Goal: Task Accomplishment & Management: Manage account settings

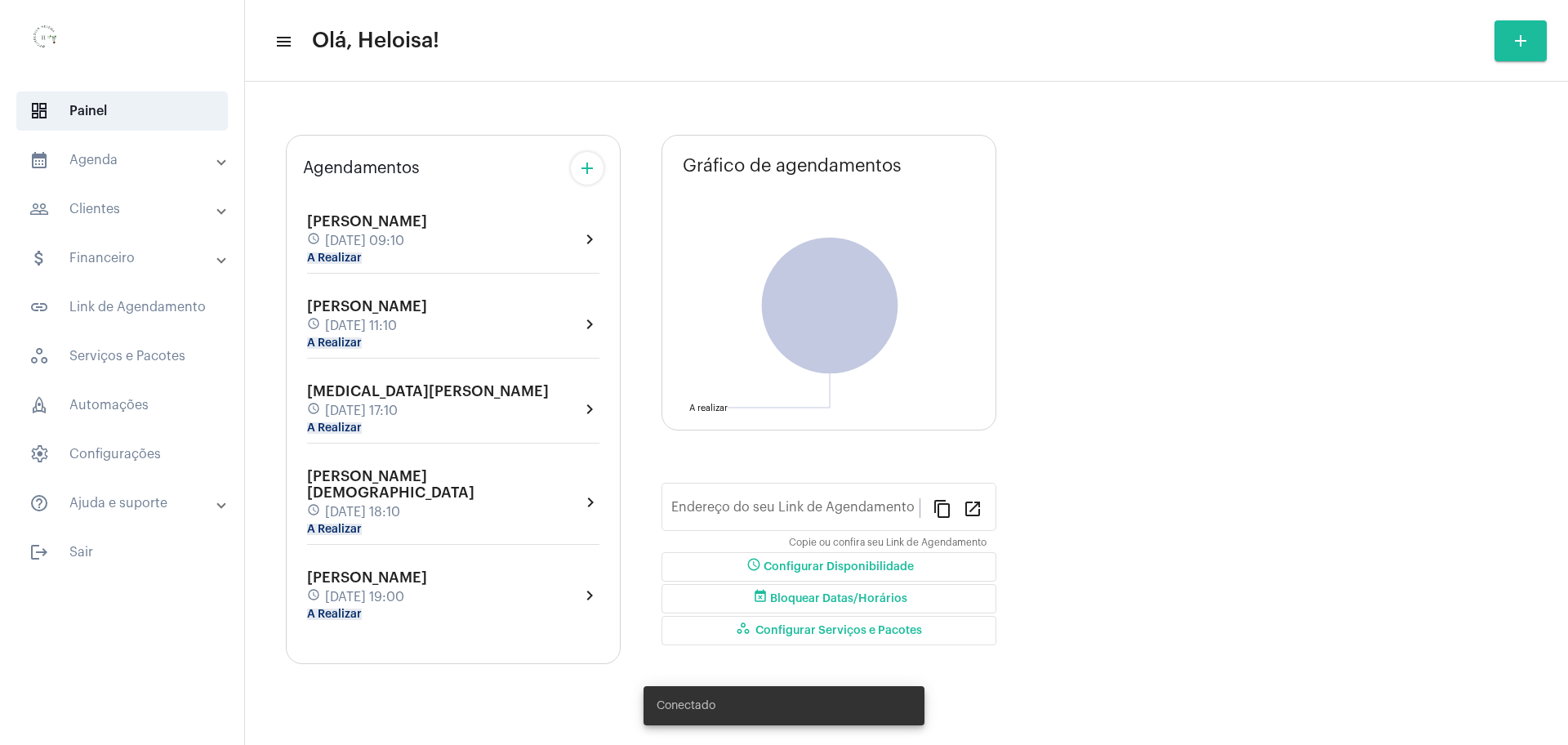
type input "[URL][DOMAIN_NAME]"
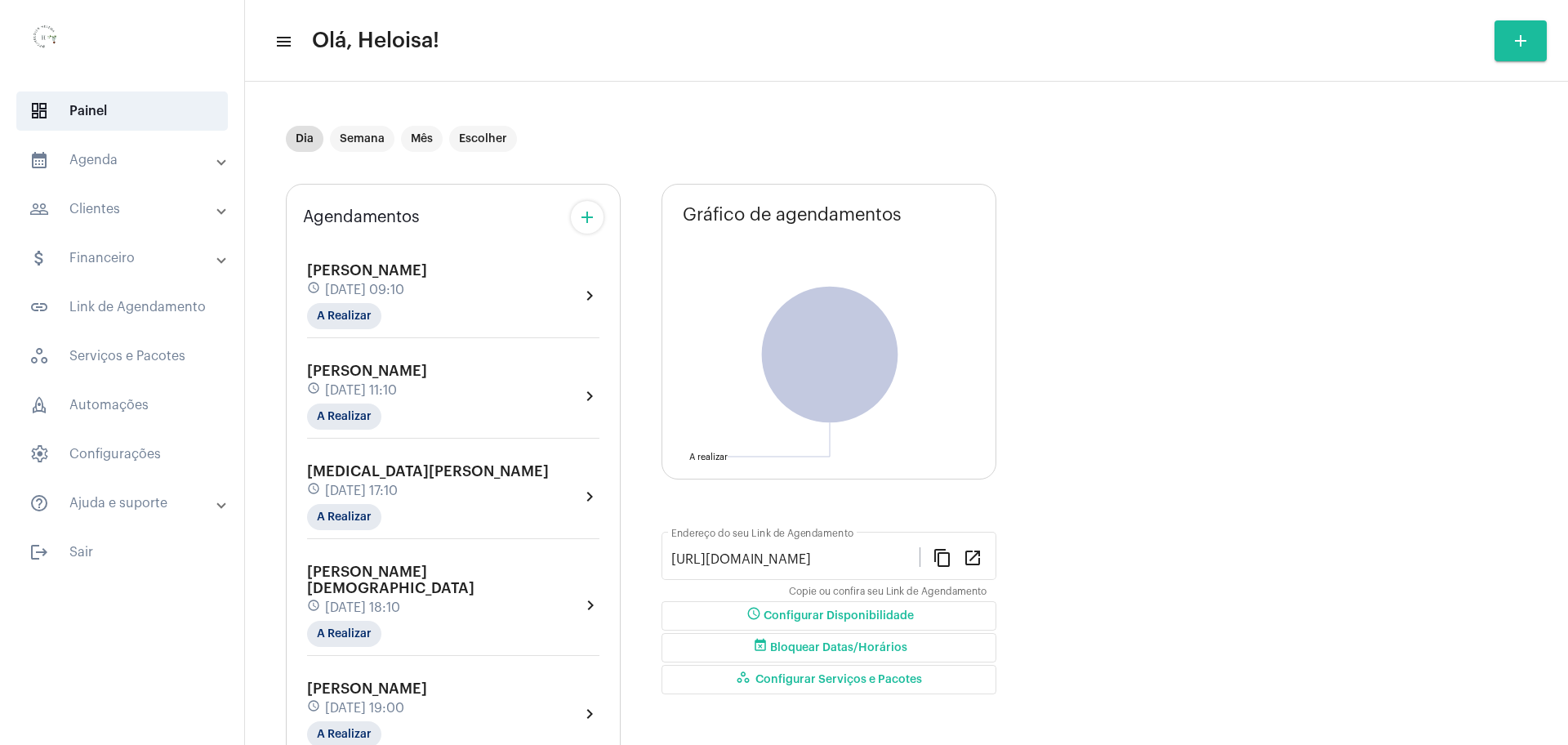
click at [397, 390] on span "[DATE] 11:10" at bounding box center [360, 390] width 72 height 14
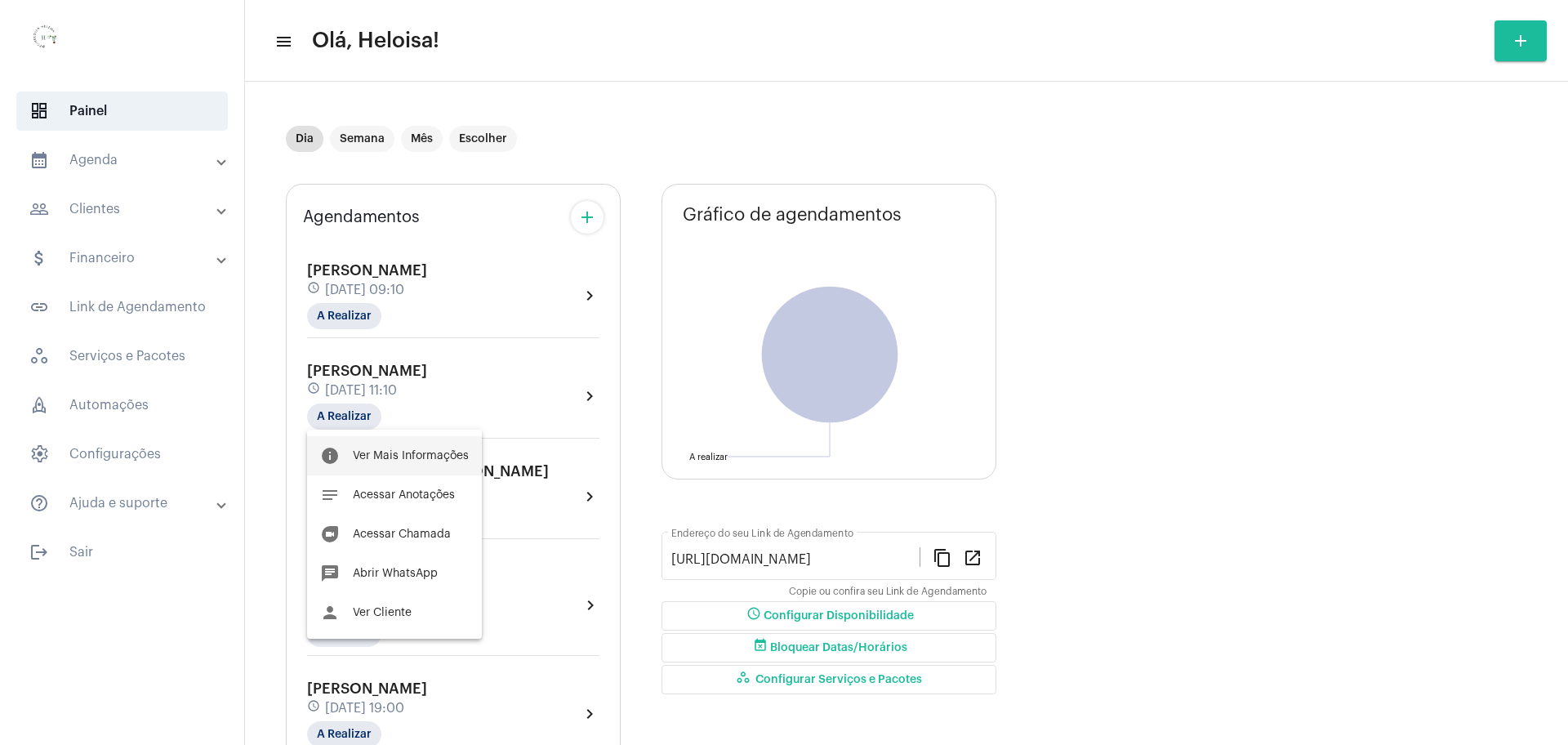
click at [407, 456] on span "Ver Mais Informações" at bounding box center [411, 455] width 116 height 11
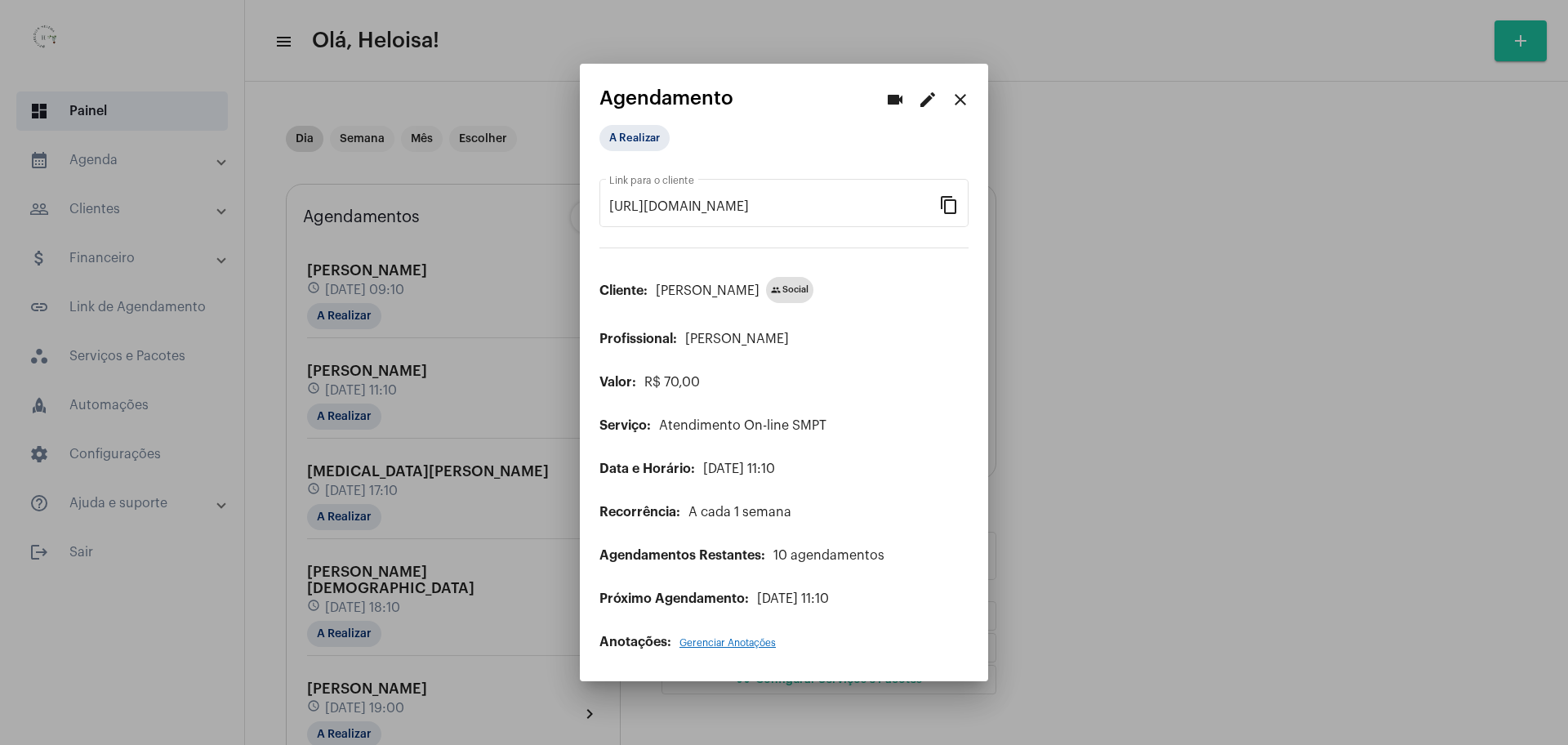
click at [925, 108] on mat-icon "edit" at bounding box center [927, 99] width 20 height 20
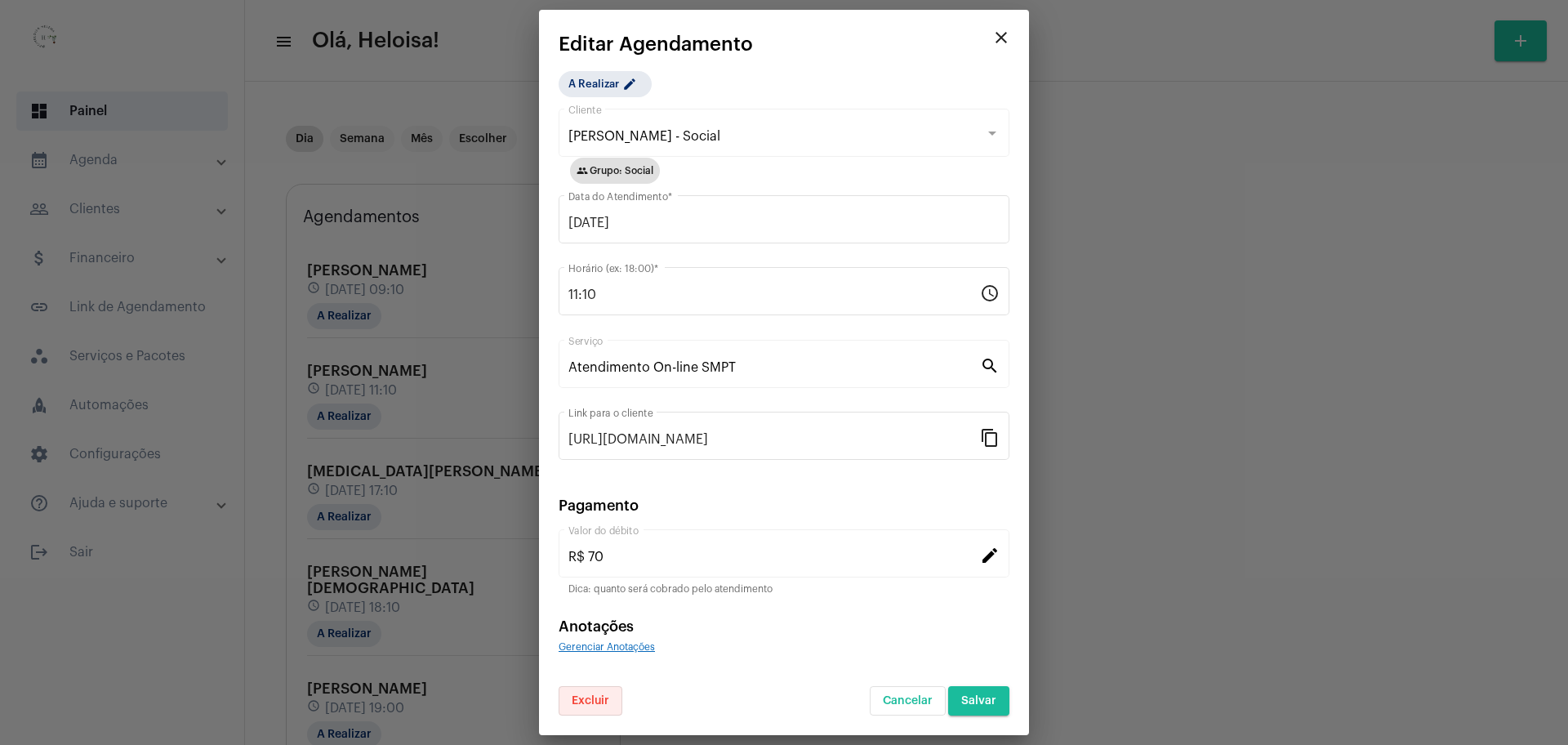
click at [593, 702] on span "Excluir" at bounding box center [591, 700] width 37 height 11
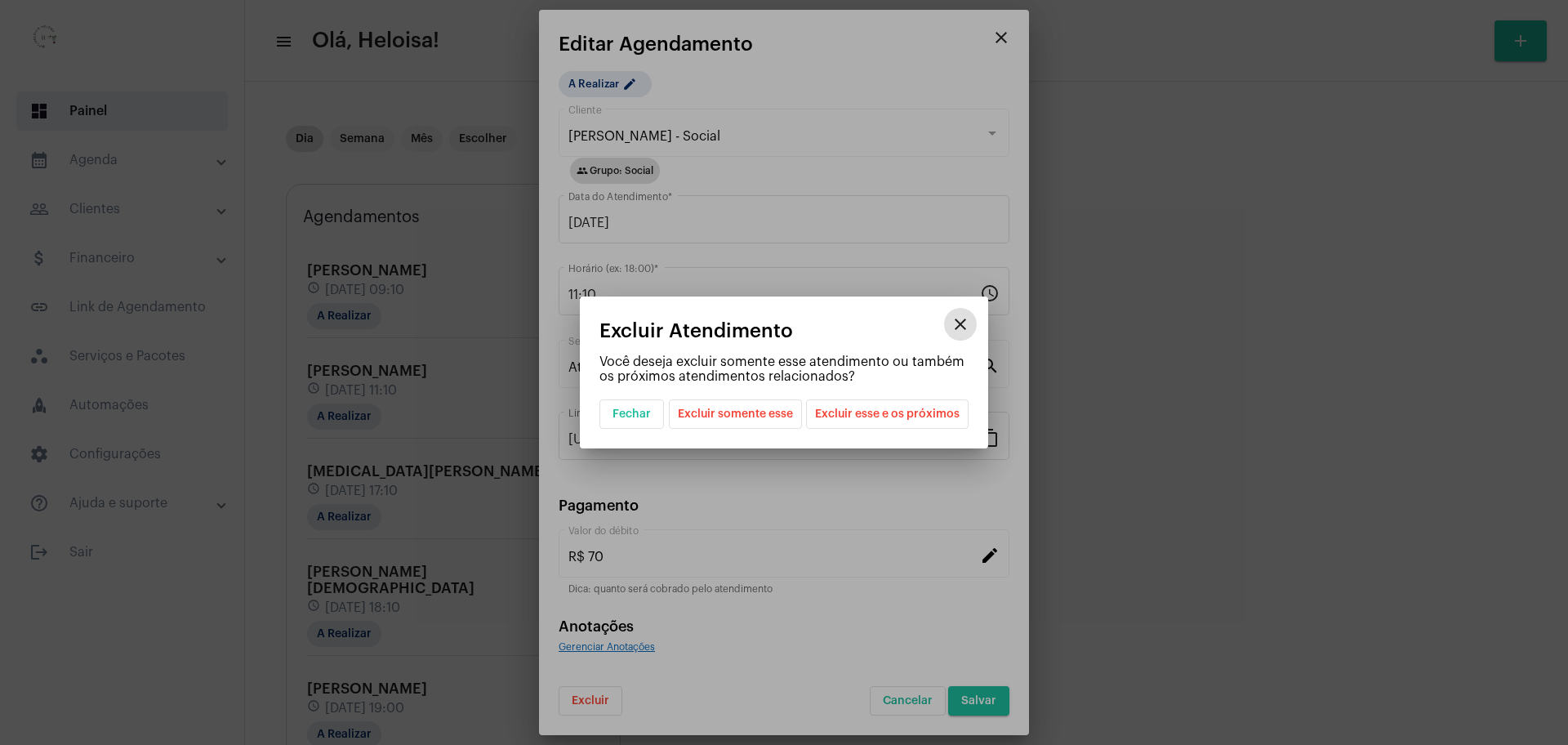
click at [870, 421] on span "Excluir esse e os próximos" at bounding box center [887, 413] width 145 height 28
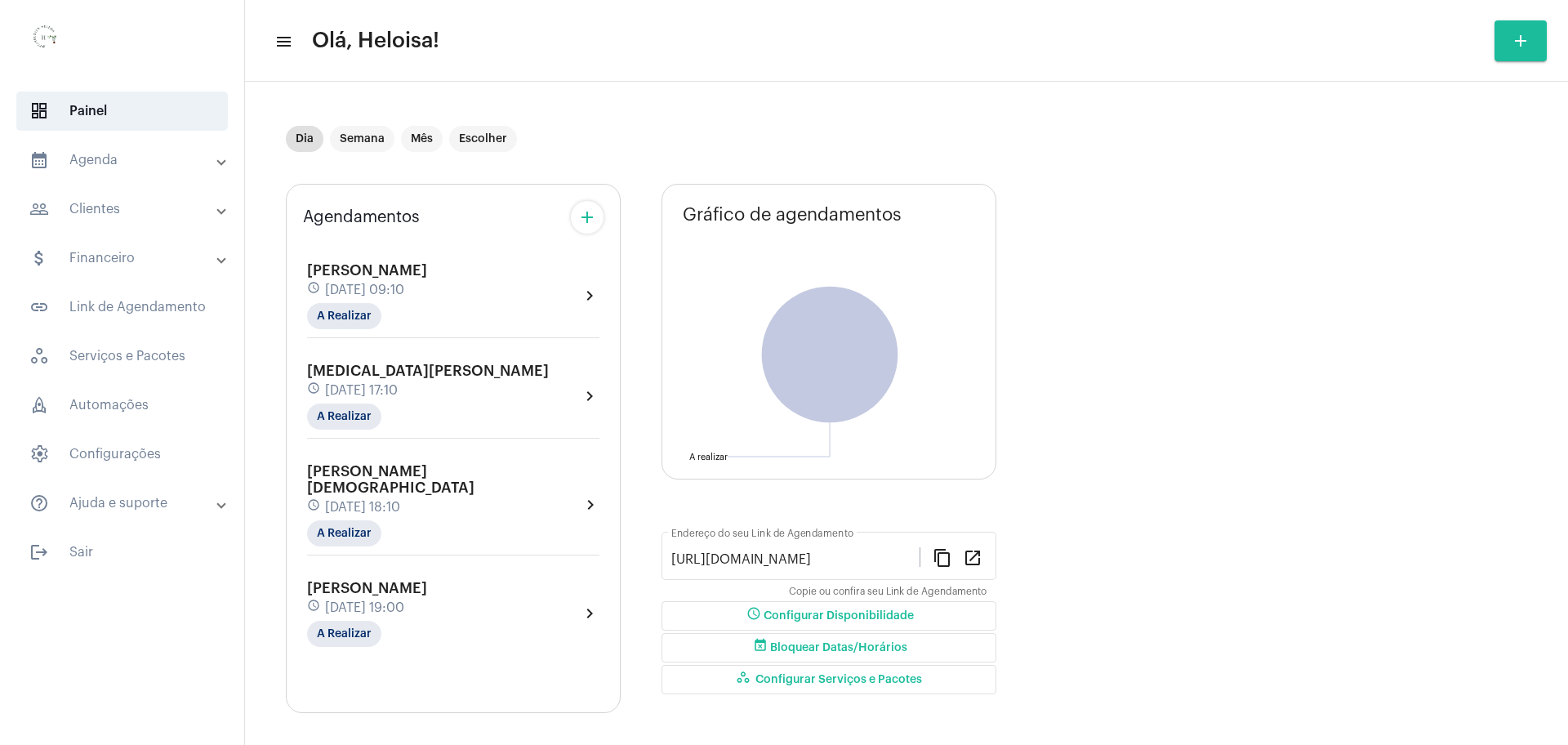
click at [588, 216] on mat-icon "add" at bounding box center [586, 217] width 20 height 20
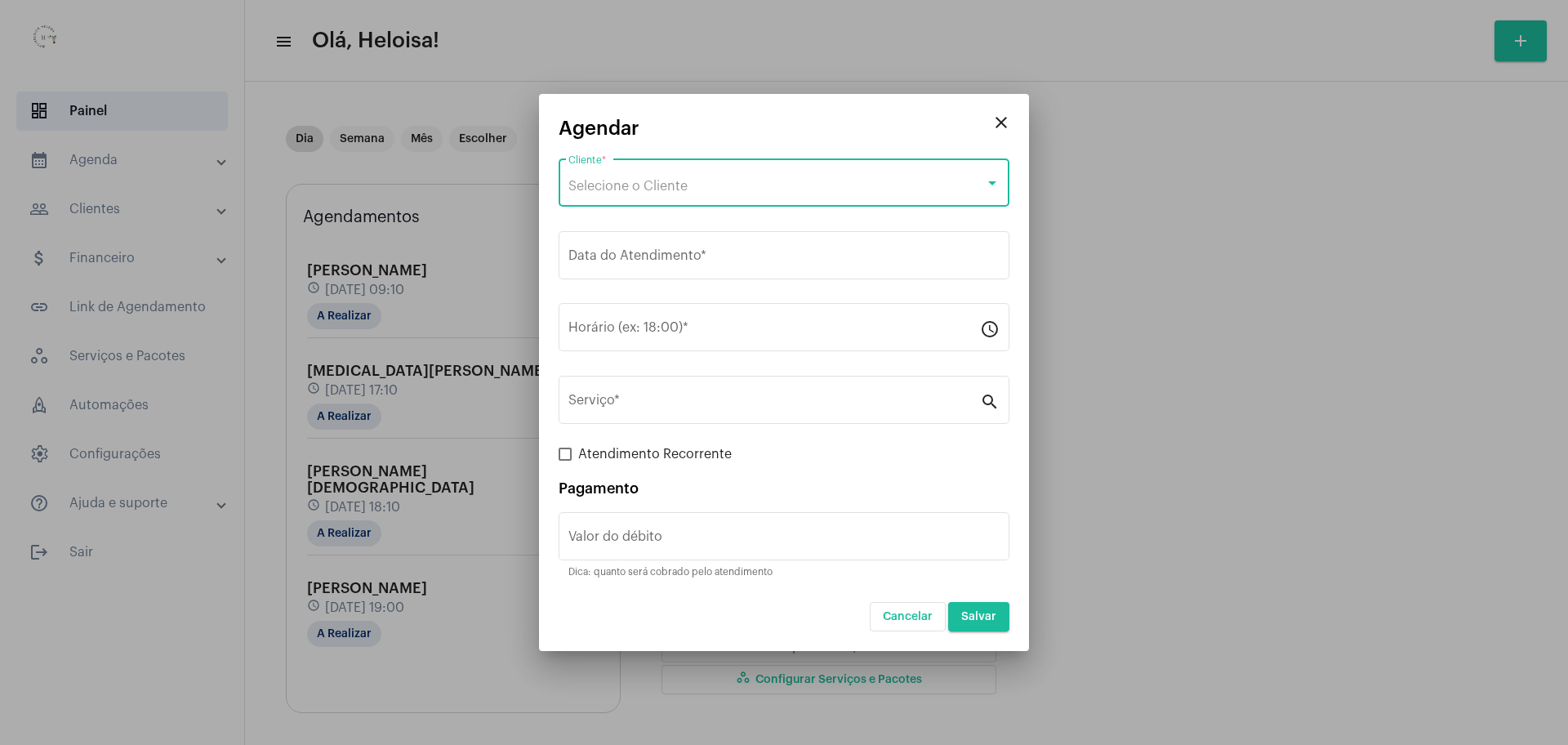
click at [698, 183] on div "Selecione o Cliente" at bounding box center [776, 186] width 417 height 14
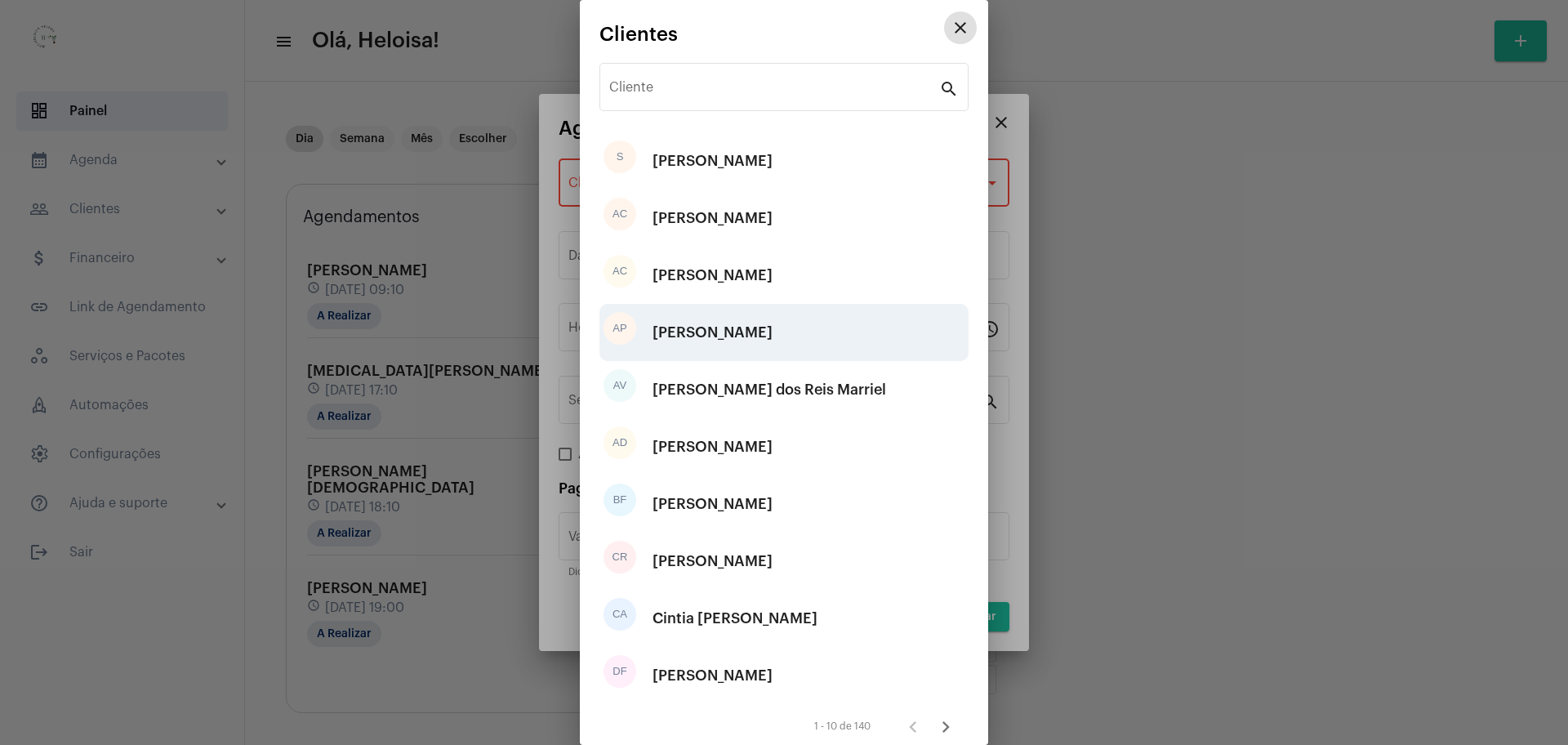
click at [762, 332] on div "[PERSON_NAME]" at bounding box center [712, 332] width 120 height 49
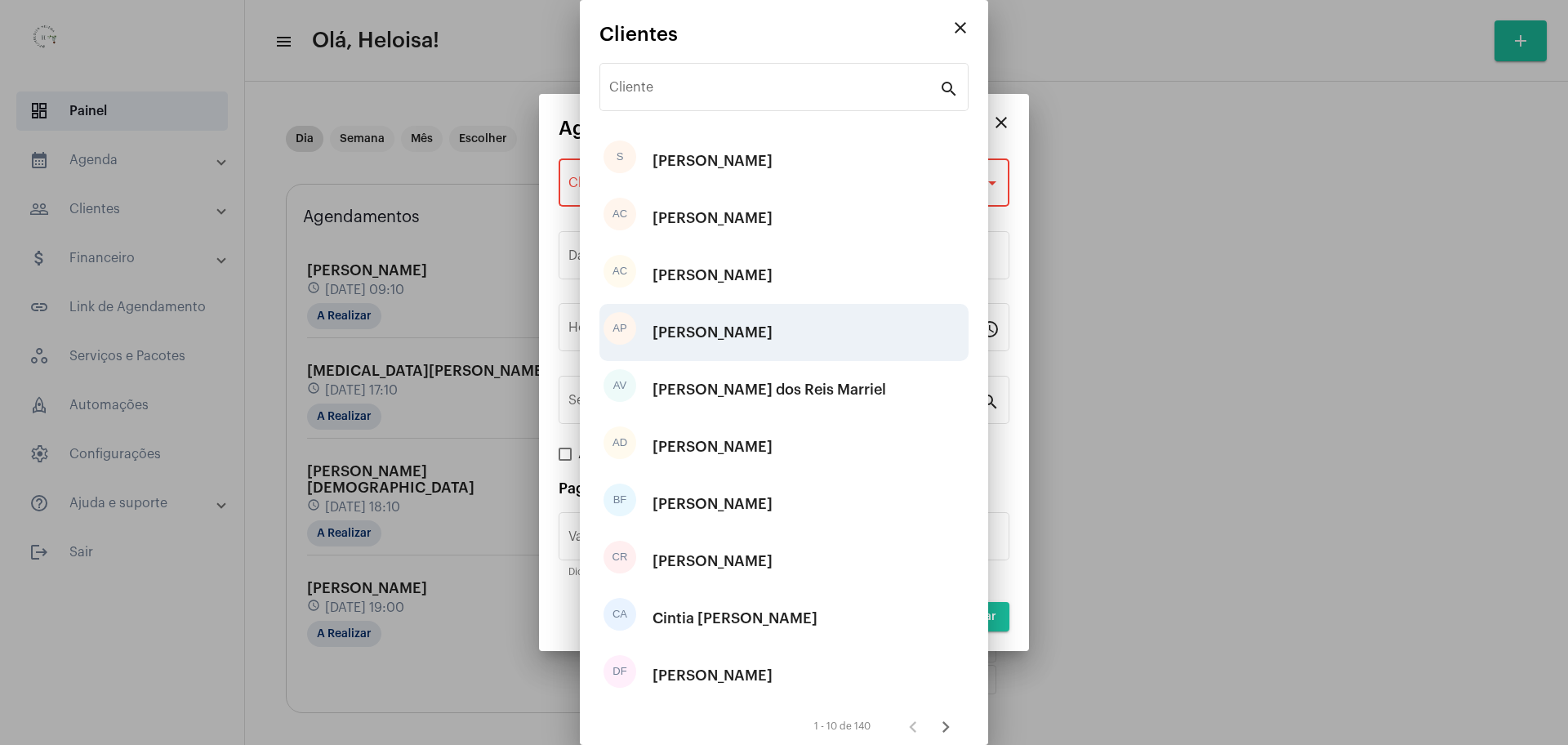
type input "R$ 50"
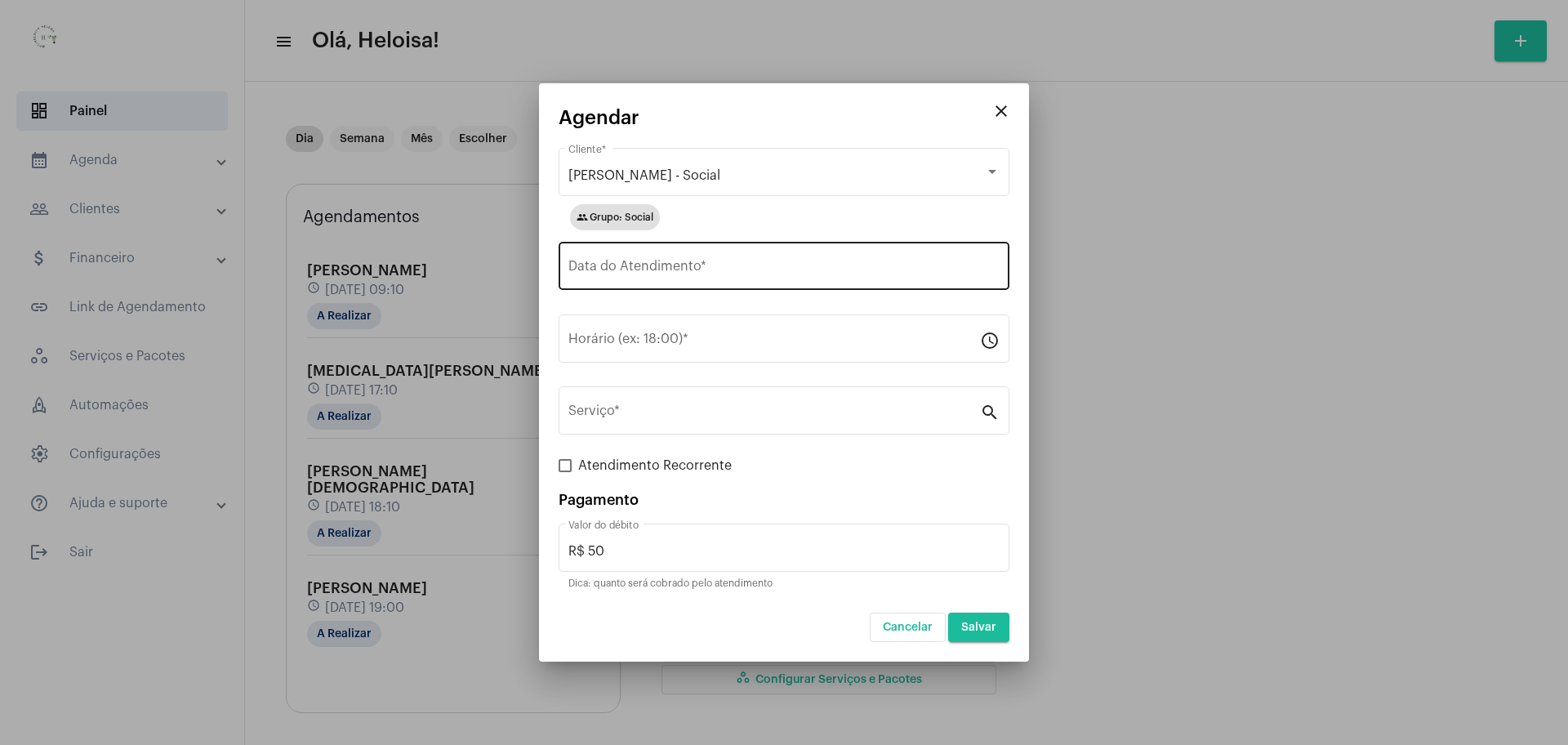
click at [598, 261] on div "Data do Atendimento *" at bounding box center [784, 264] width 431 height 51
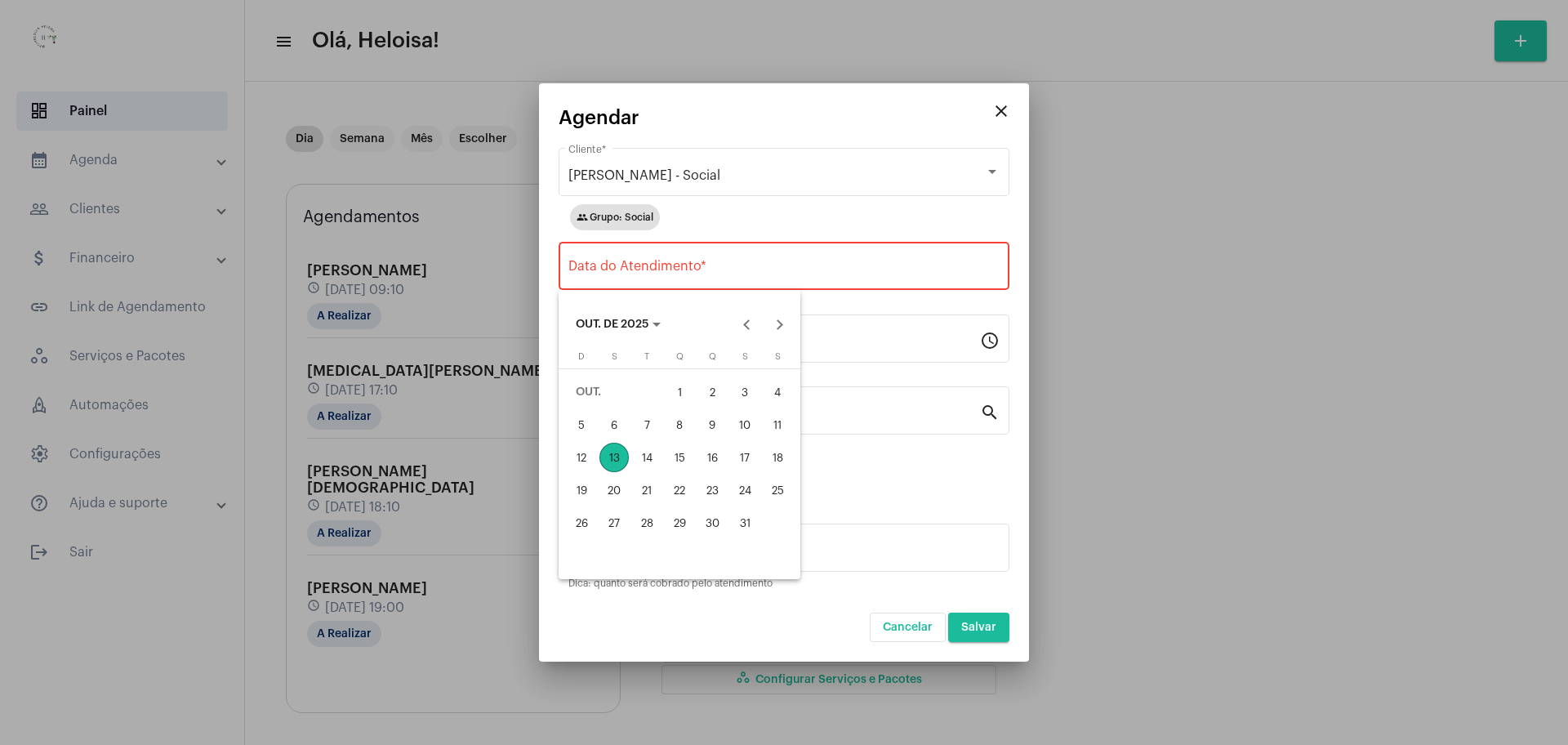
click at [610, 445] on div "13" at bounding box center [614, 457] width 29 height 29
type input "[DATE]"
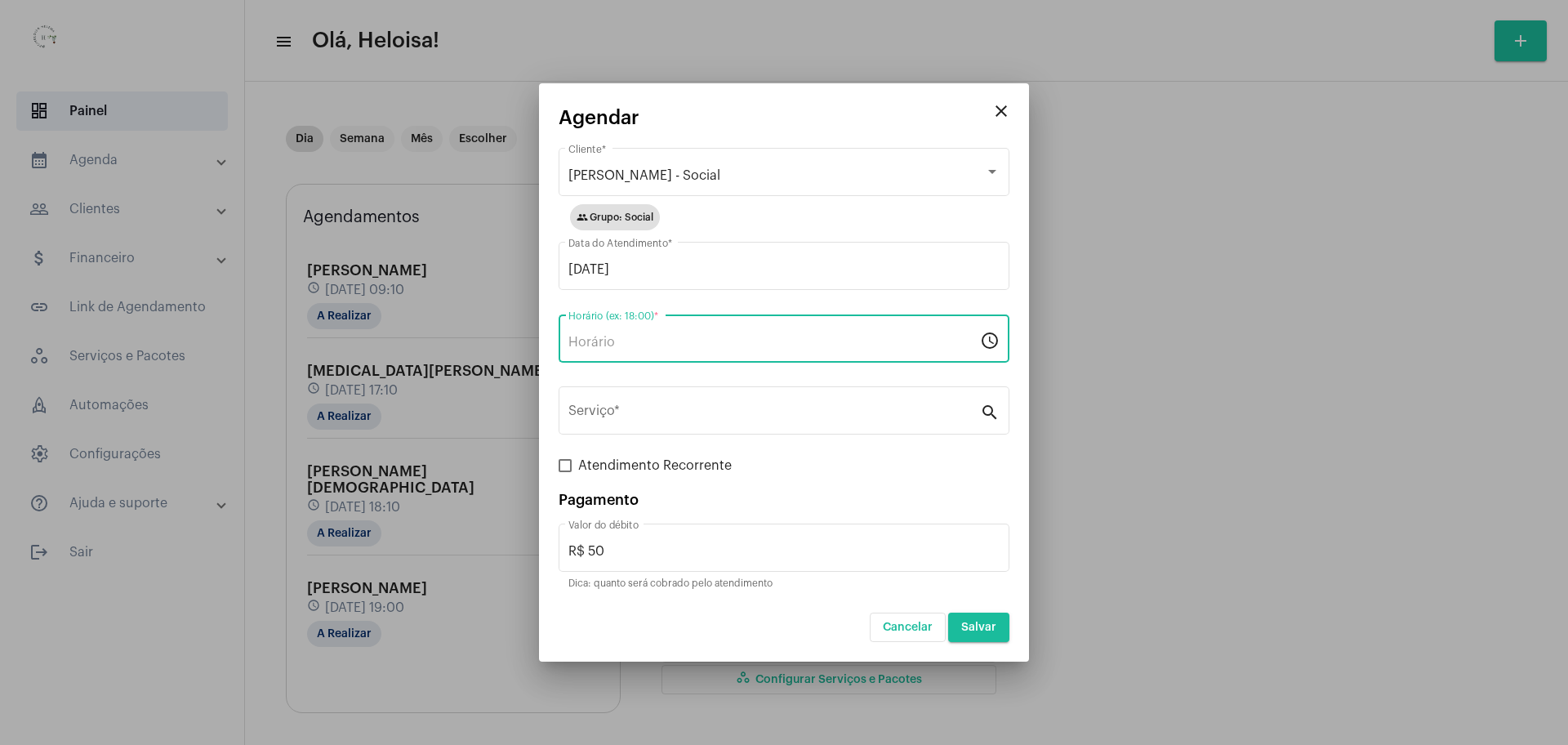
click at [601, 336] on input "Horário (ex: 18:00) *" at bounding box center [774, 342] width 412 height 14
type input "10:10"
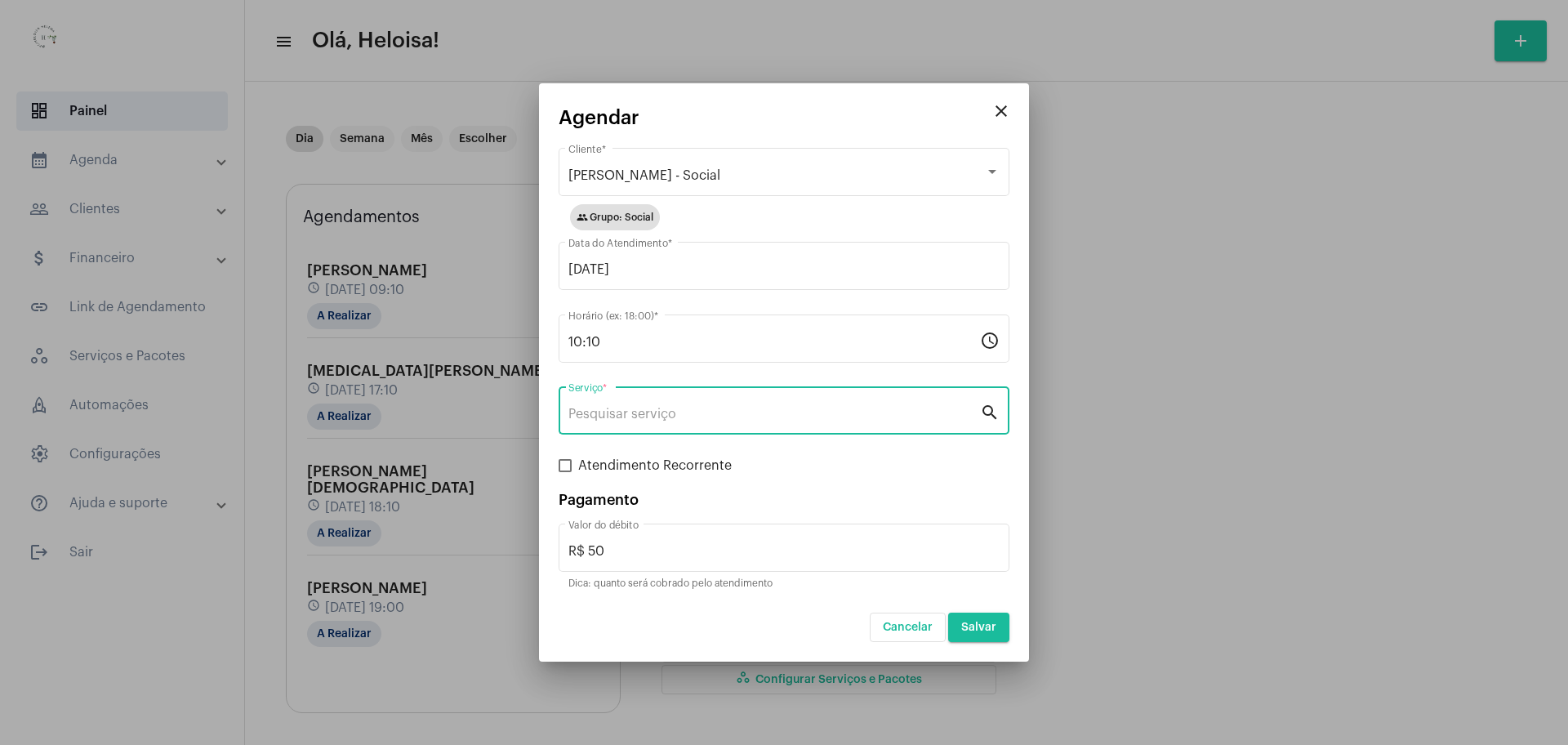
click at [590, 408] on input "Serviço *" at bounding box center [774, 413] width 412 height 14
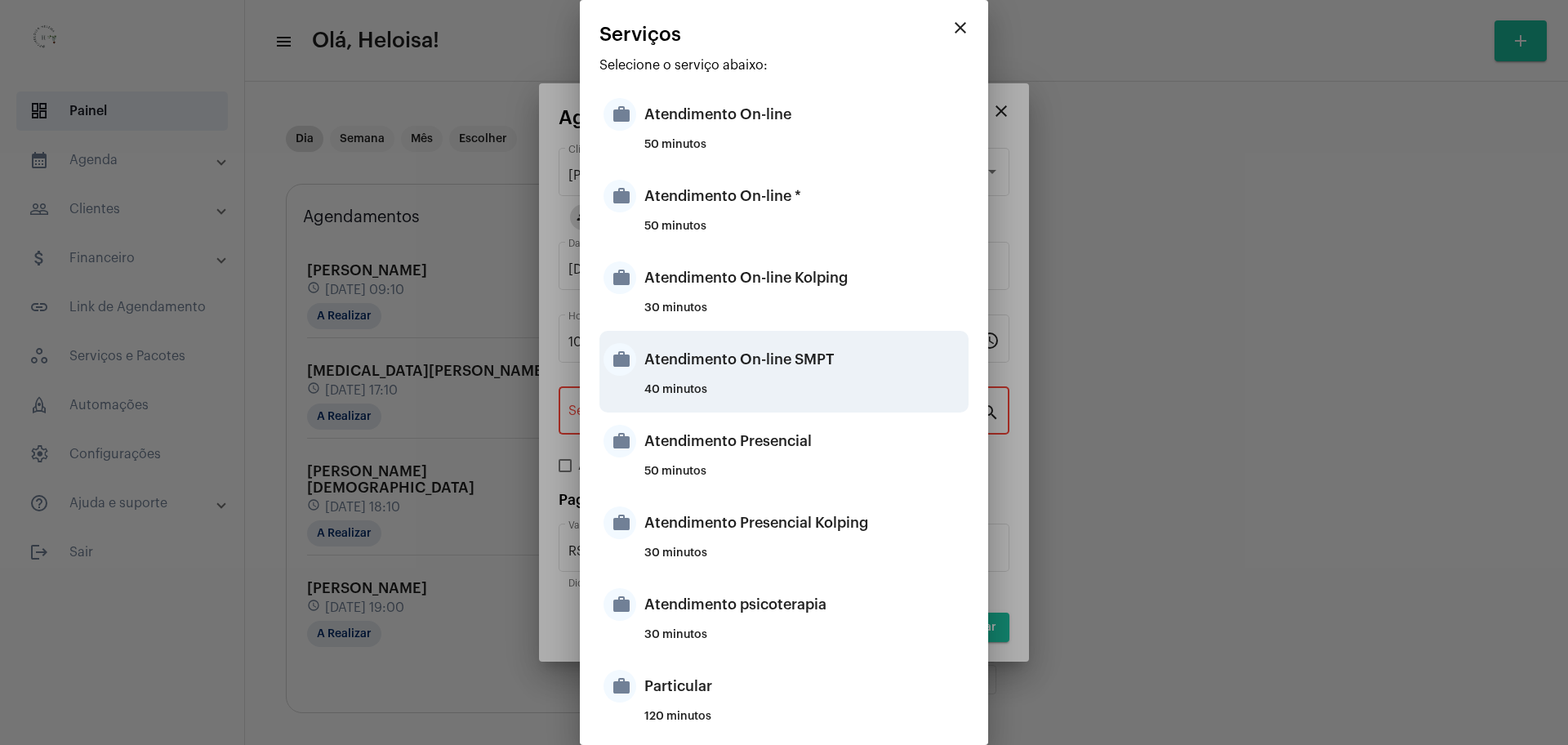
click at [721, 368] on div "Atendimento On-line SMPT" at bounding box center [804, 359] width 320 height 49
type input "Atendimento On-line SMPT"
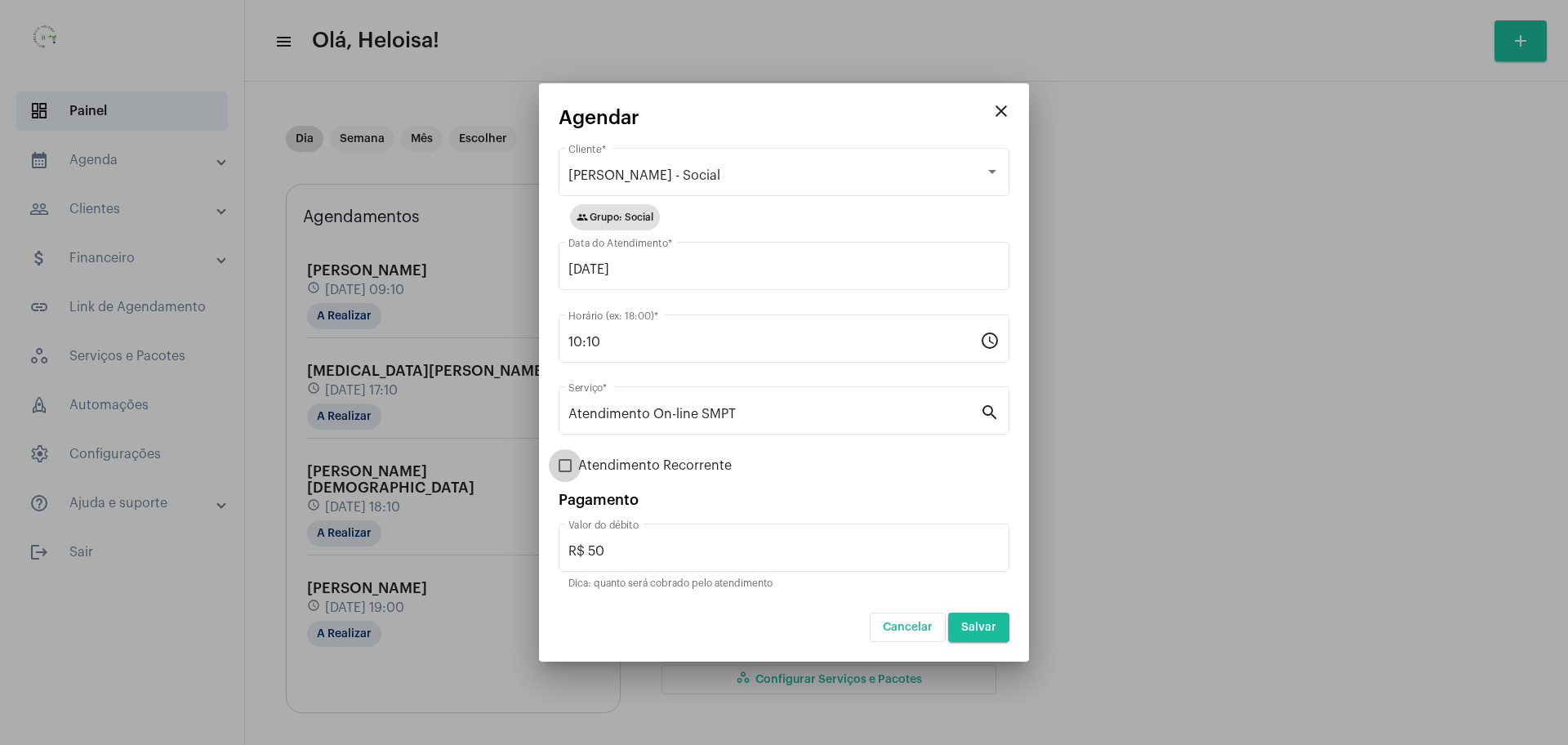
click at [562, 471] on span at bounding box center [564, 465] width 13 height 13
click at [564, 472] on input "Atendimento Recorrente" at bounding box center [564, 472] width 1 height 1
checkbox input "true"
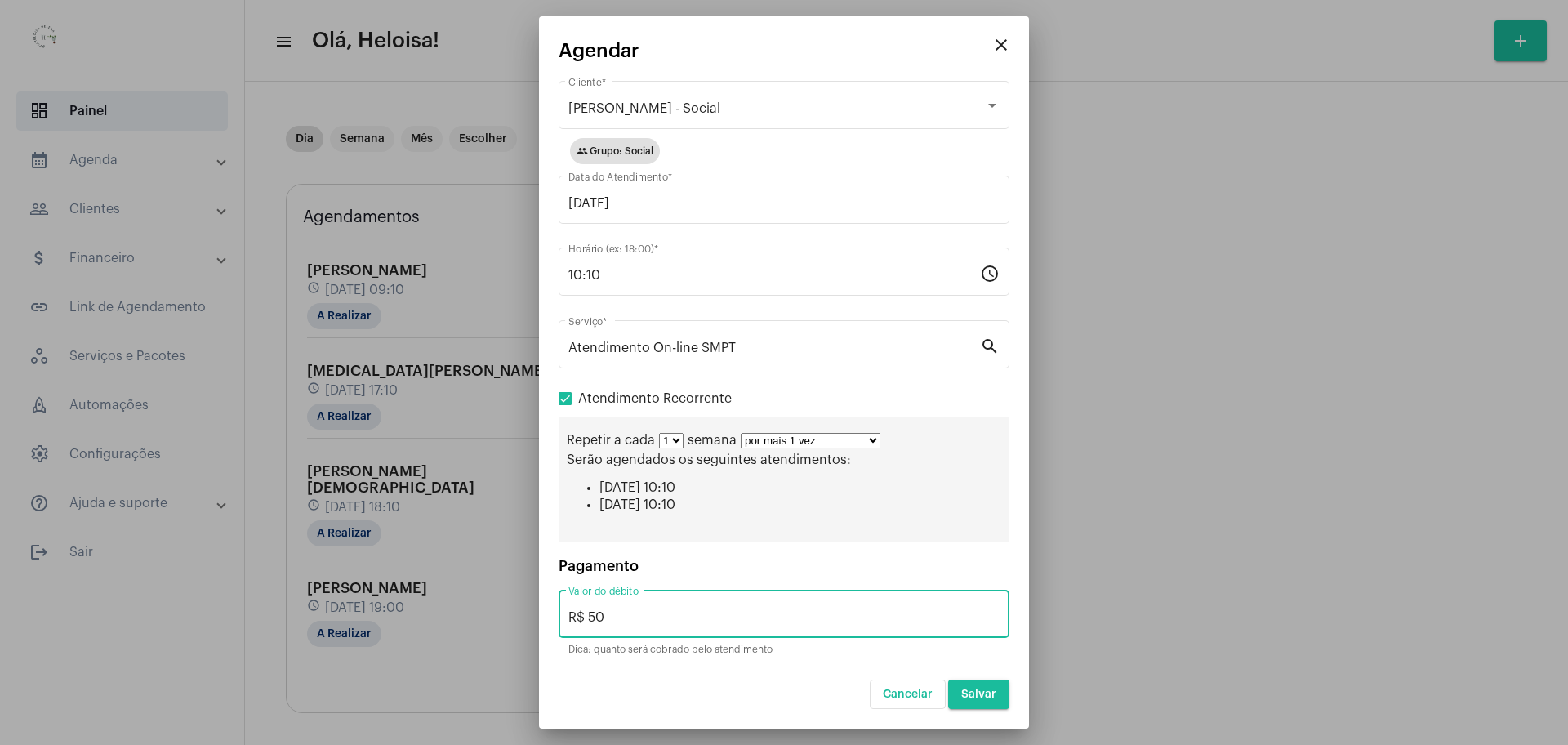
click at [617, 613] on input "R$ 50" at bounding box center [784, 617] width 431 height 14
type input "R$ 70"
click at [855, 432] on div "Repetir a cada 1 2 3 4 5 6 7 8 semana por mais 1 vez por mais 2 vezes por mais …" at bounding box center [783, 479] width 451 height 125
click at [855, 438] on select "por mais 1 vez por mais 2 vezes por mais 3 vezes por mais 4 vezes por mais 5 ve…" at bounding box center [810, 441] width 140 height 15
select select "9: 10"
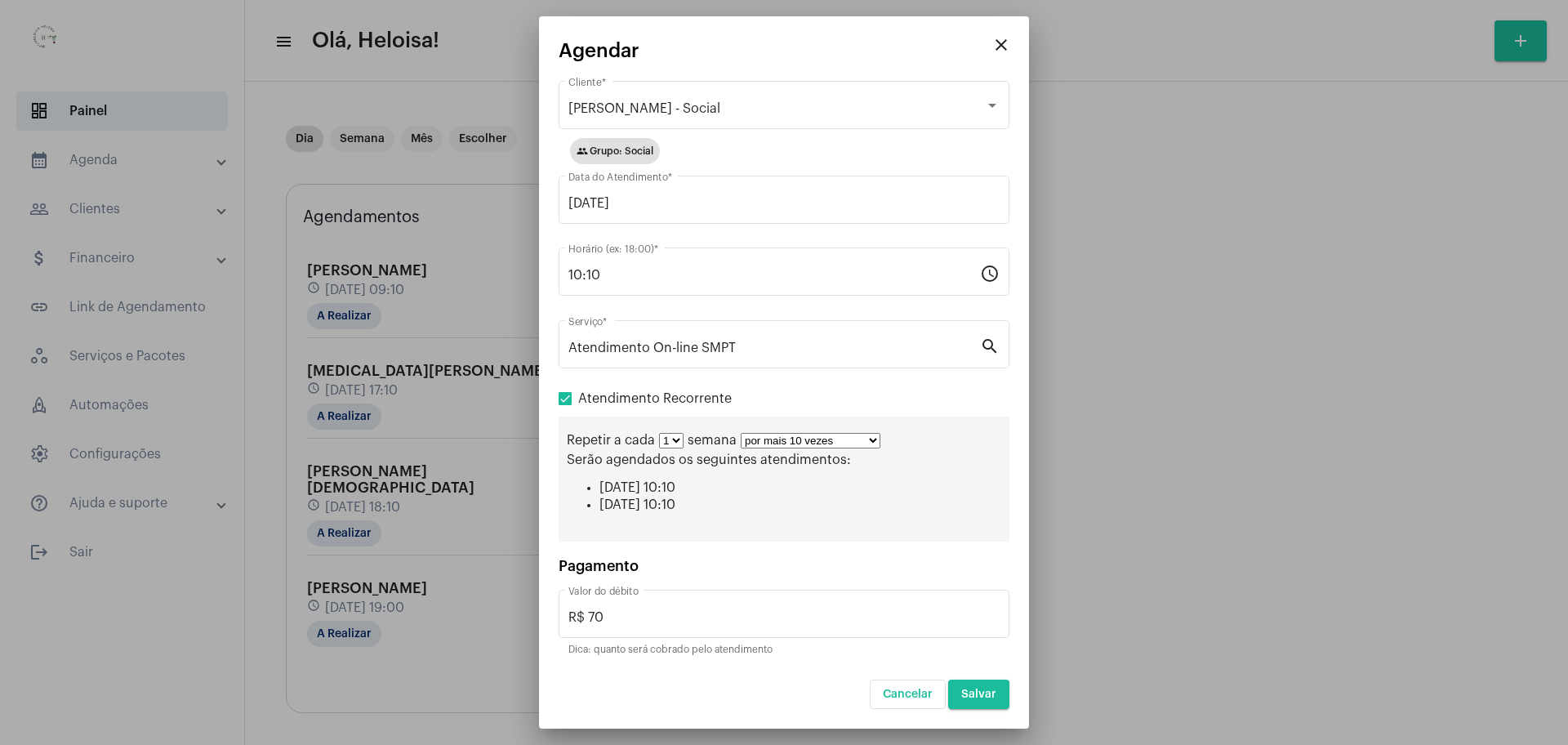
click at [741, 433] on select "por mais 1 vez por mais 2 vezes por mais 3 vezes por mais 4 vezes por mais 5 ve…" at bounding box center [810, 441] width 140 height 15
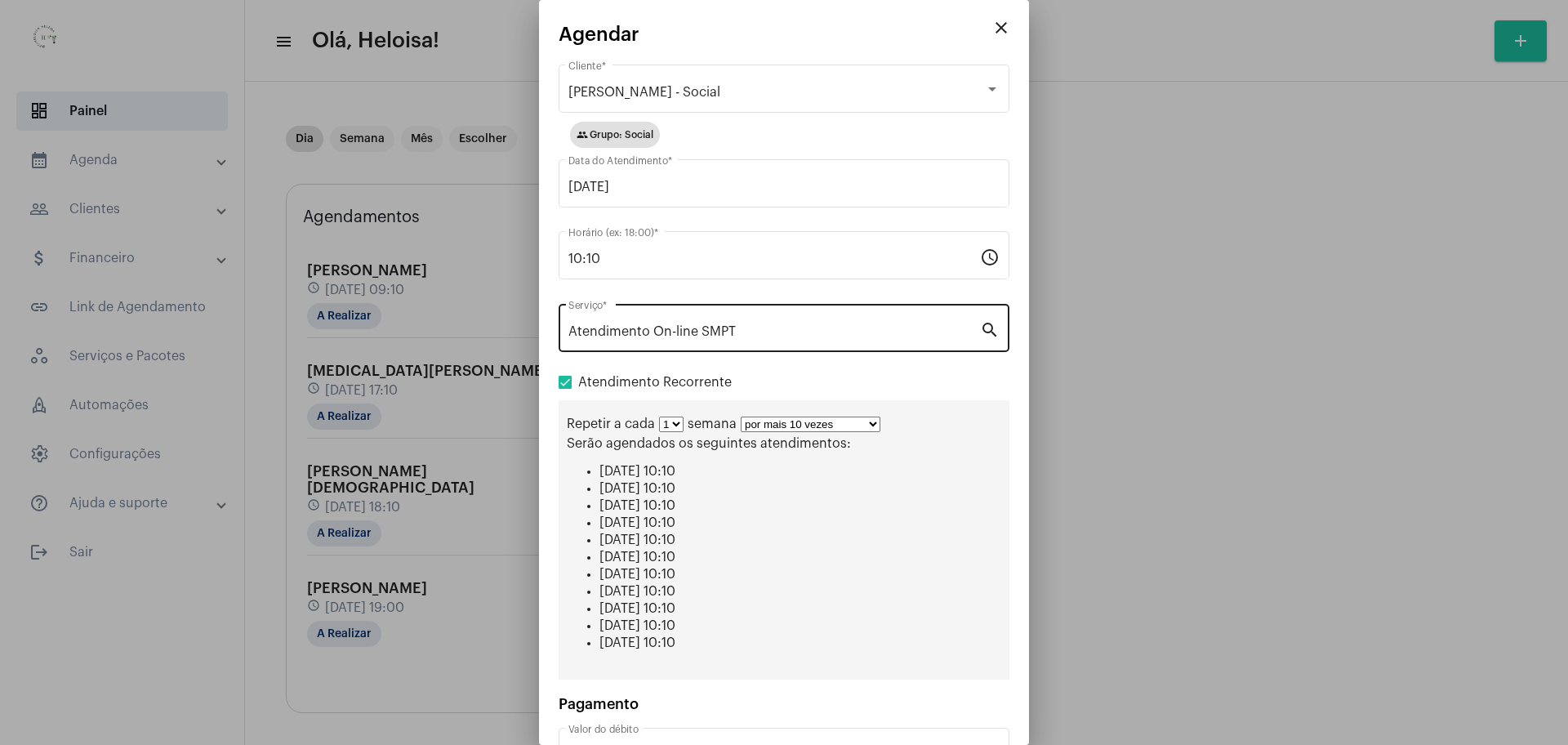
click at [901, 338] on input "Atendimento On-line SMPT" at bounding box center [774, 331] width 412 height 14
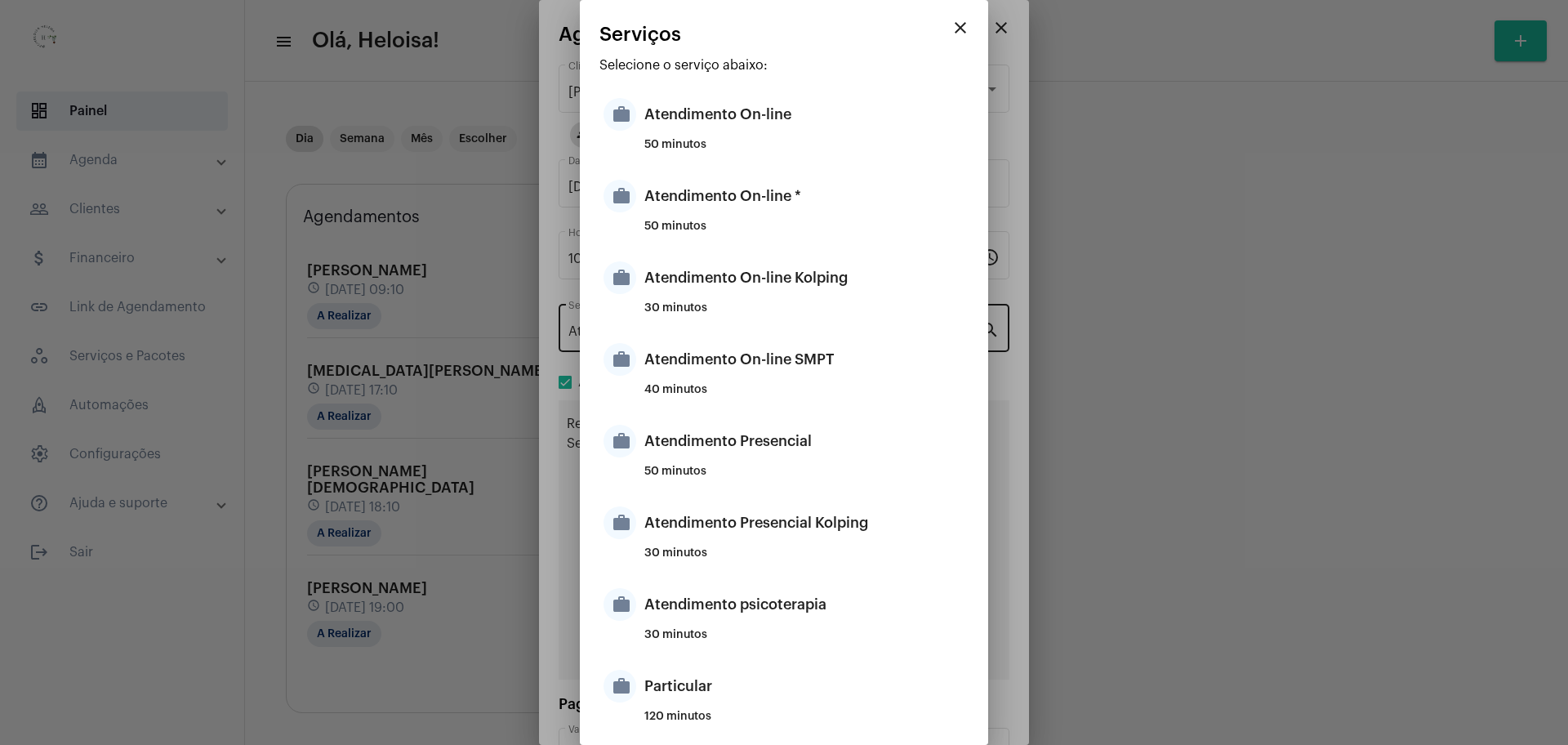
click at [901, 338] on div "Atendimento On-line SMPT" at bounding box center [804, 359] width 320 height 49
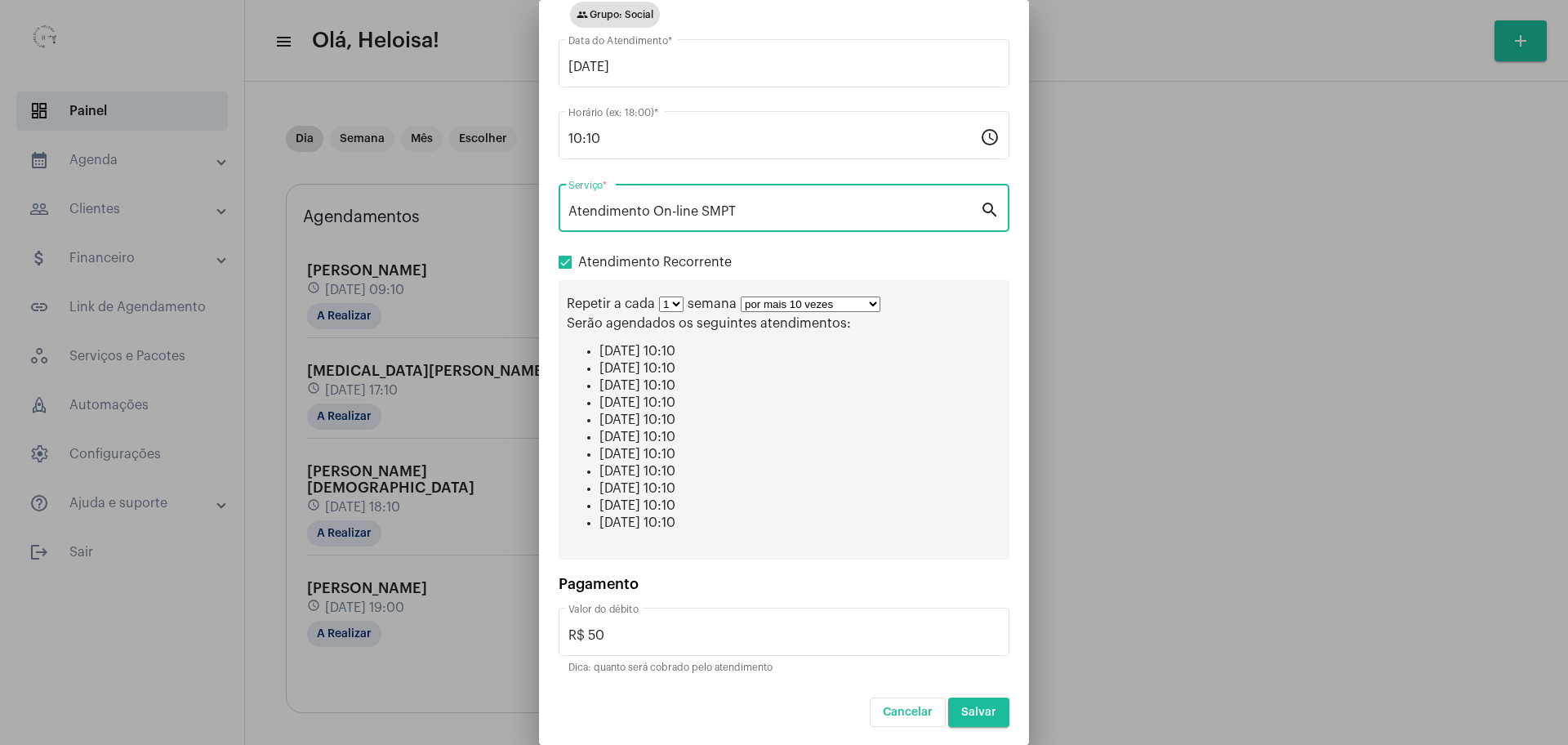
scroll to position [122, 0]
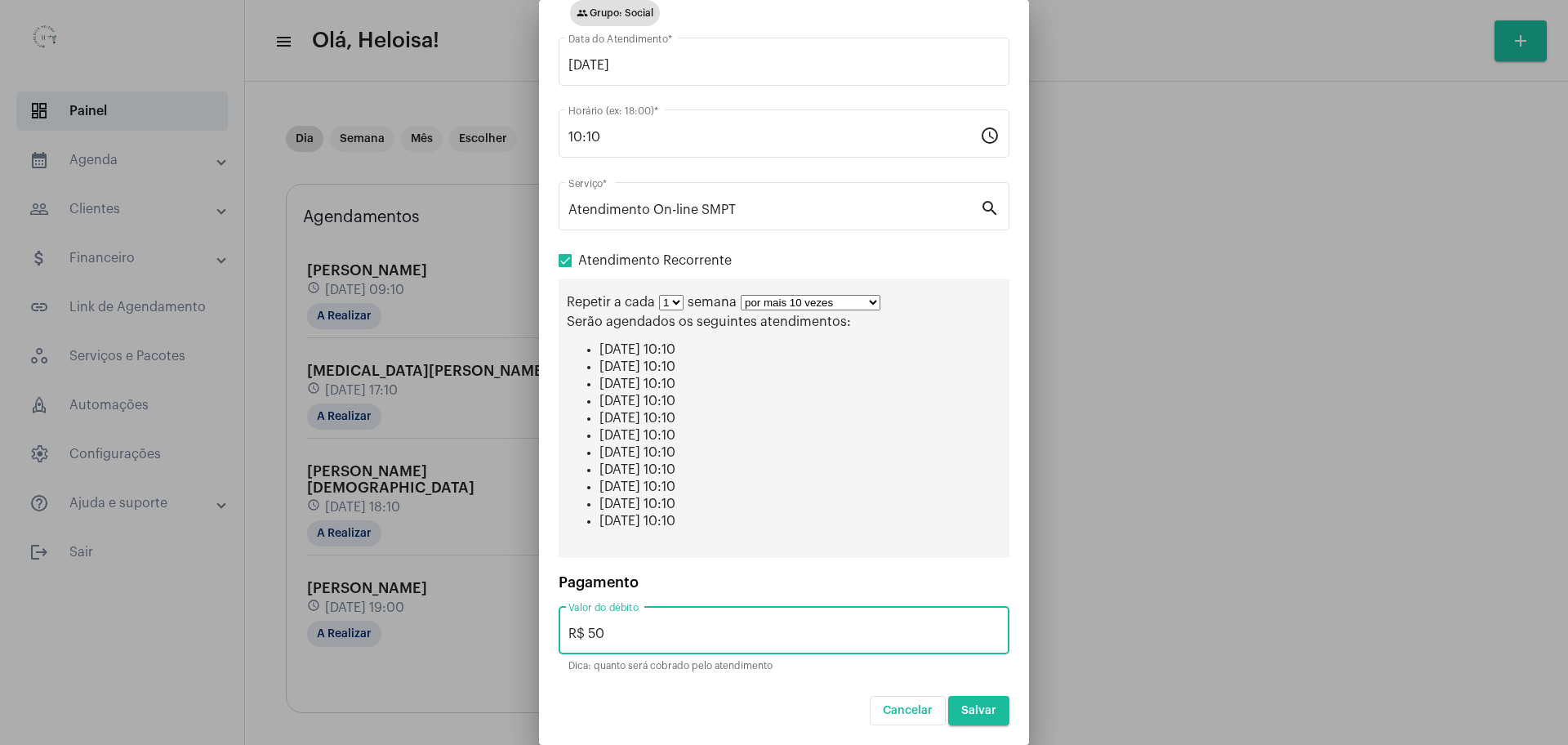
click at [653, 638] on input "R$ 50" at bounding box center [784, 633] width 431 height 14
type input "R$ 70"
click at [939, 522] on li "[DATE] 10:10" at bounding box center [799, 521] width 401 height 14
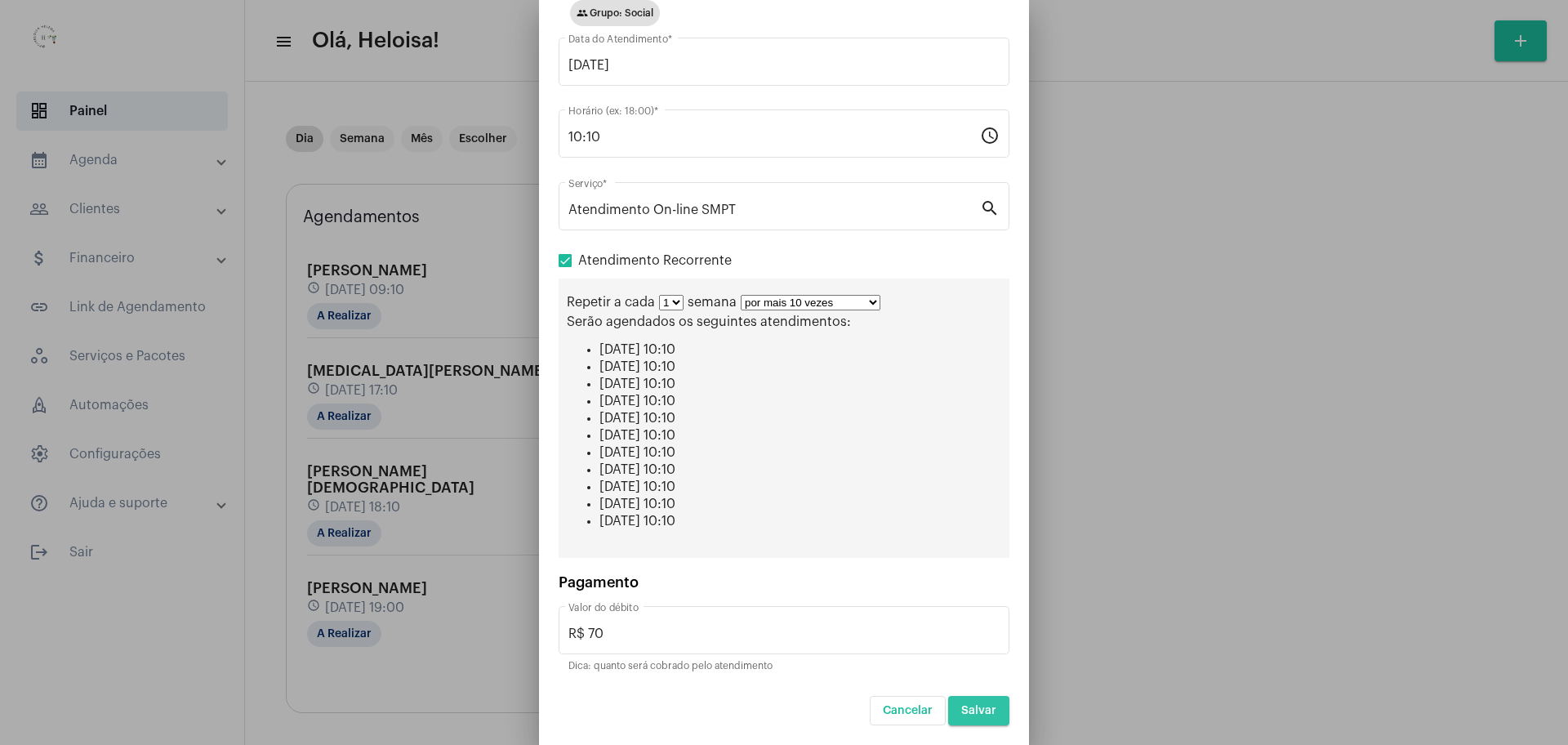
click at [957, 716] on button "Salvar" at bounding box center [978, 710] width 61 height 29
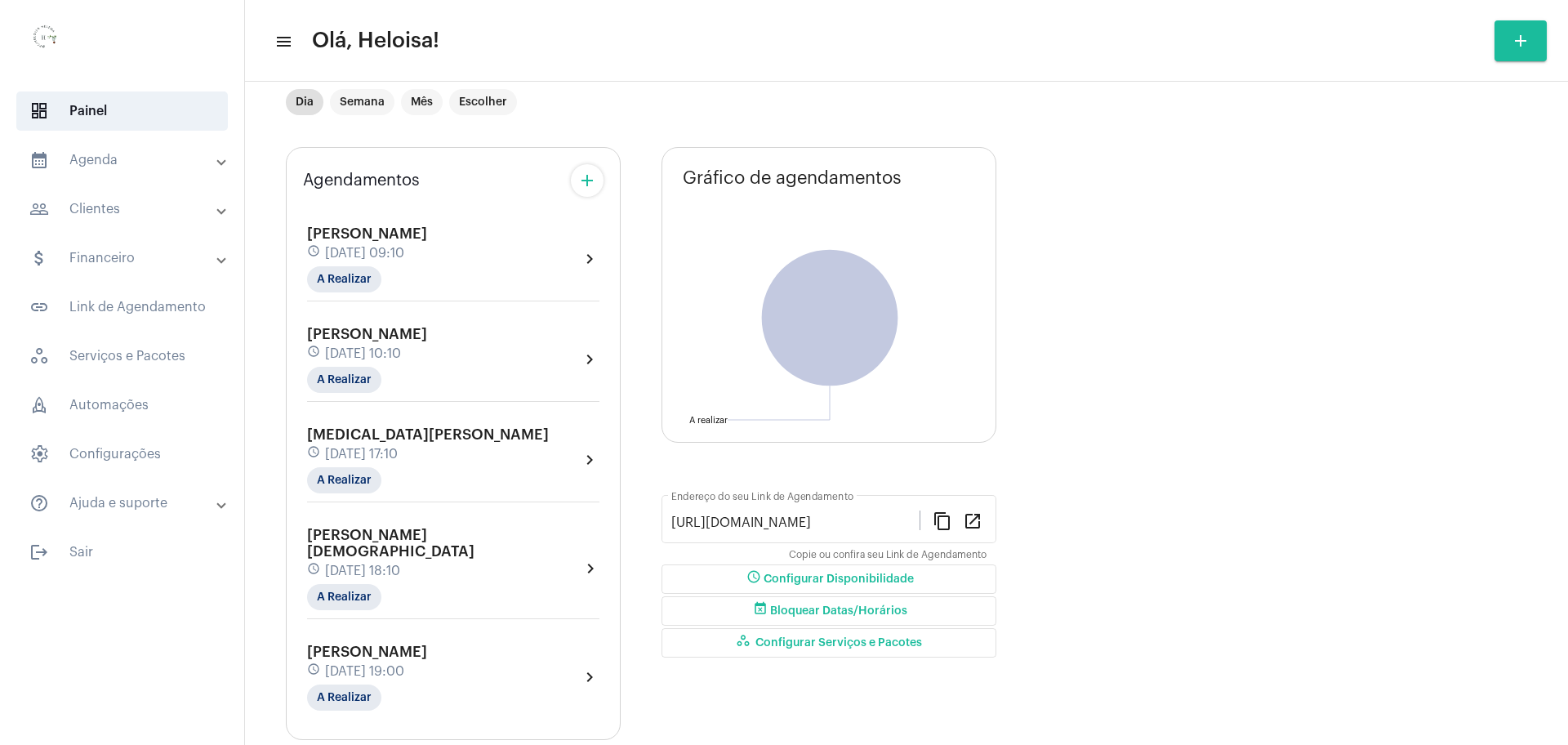
scroll to position [56, 0]
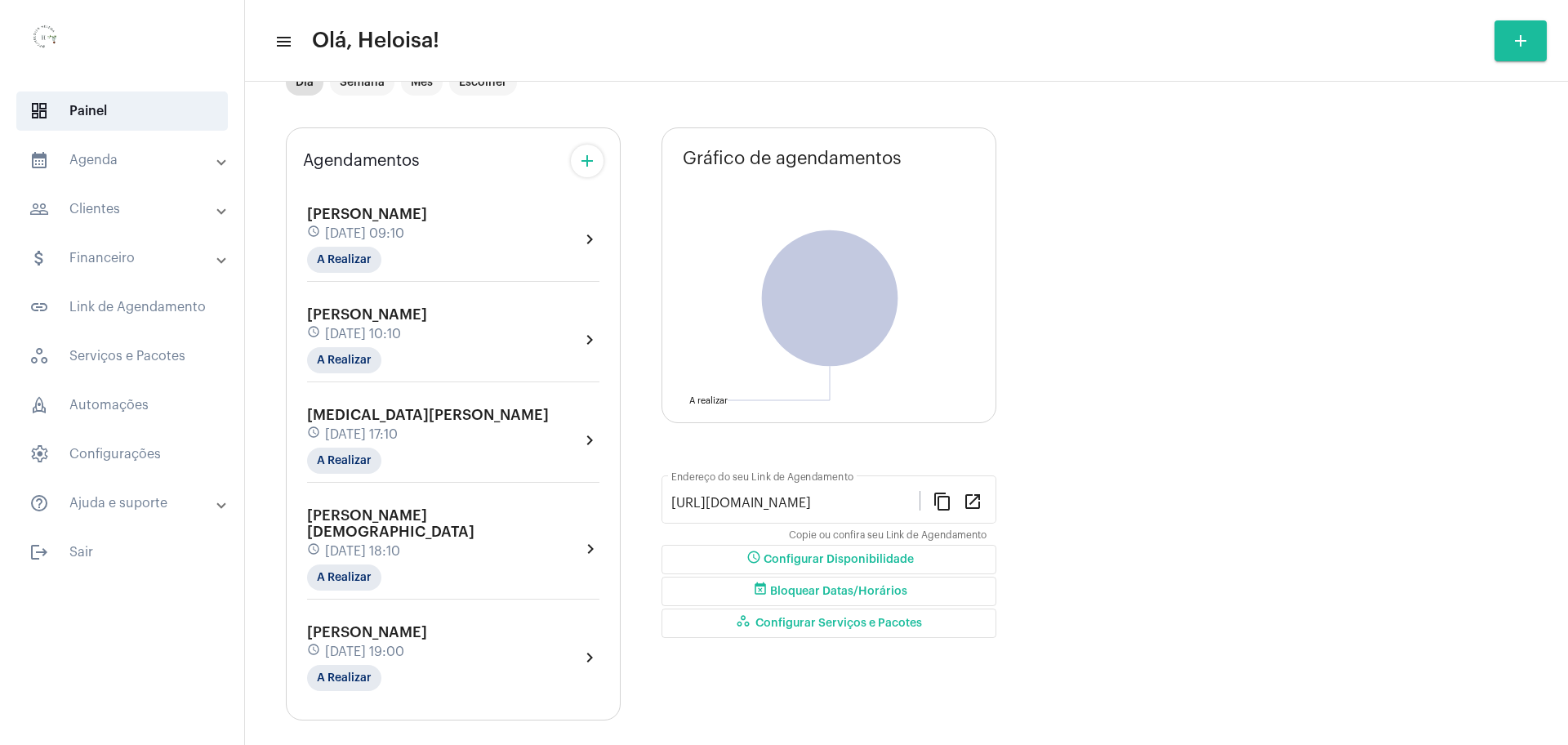
click at [391, 542] on div "schedule [DATE] 18:10" at bounding box center [443, 551] width 274 height 18
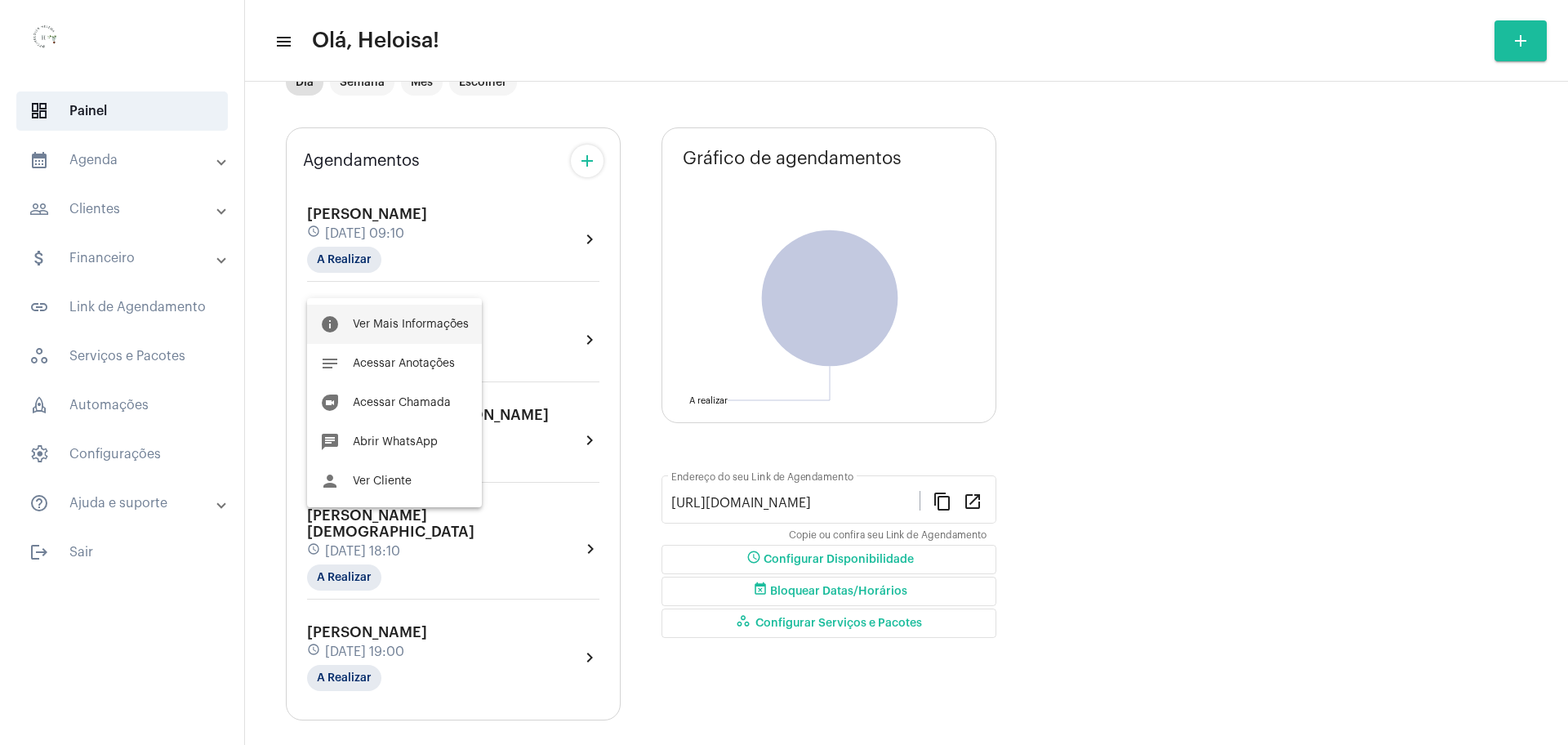
click at [424, 319] on span "Ver Mais Informações" at bounding box center [411, 324] width 116 height 11
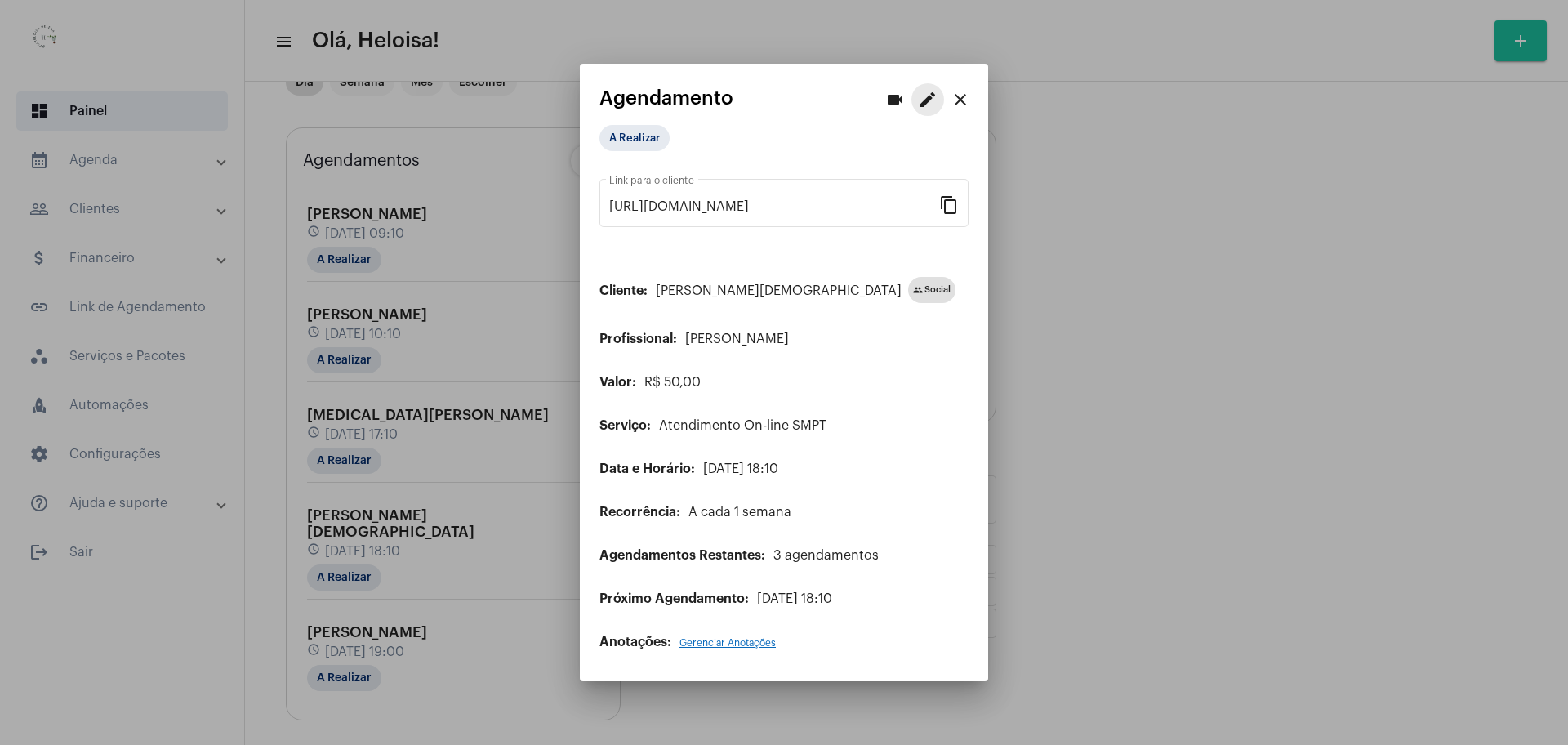
click at [925, 107] on mat-icon "edit" at bounding box center [927, 99] width 20 height 20
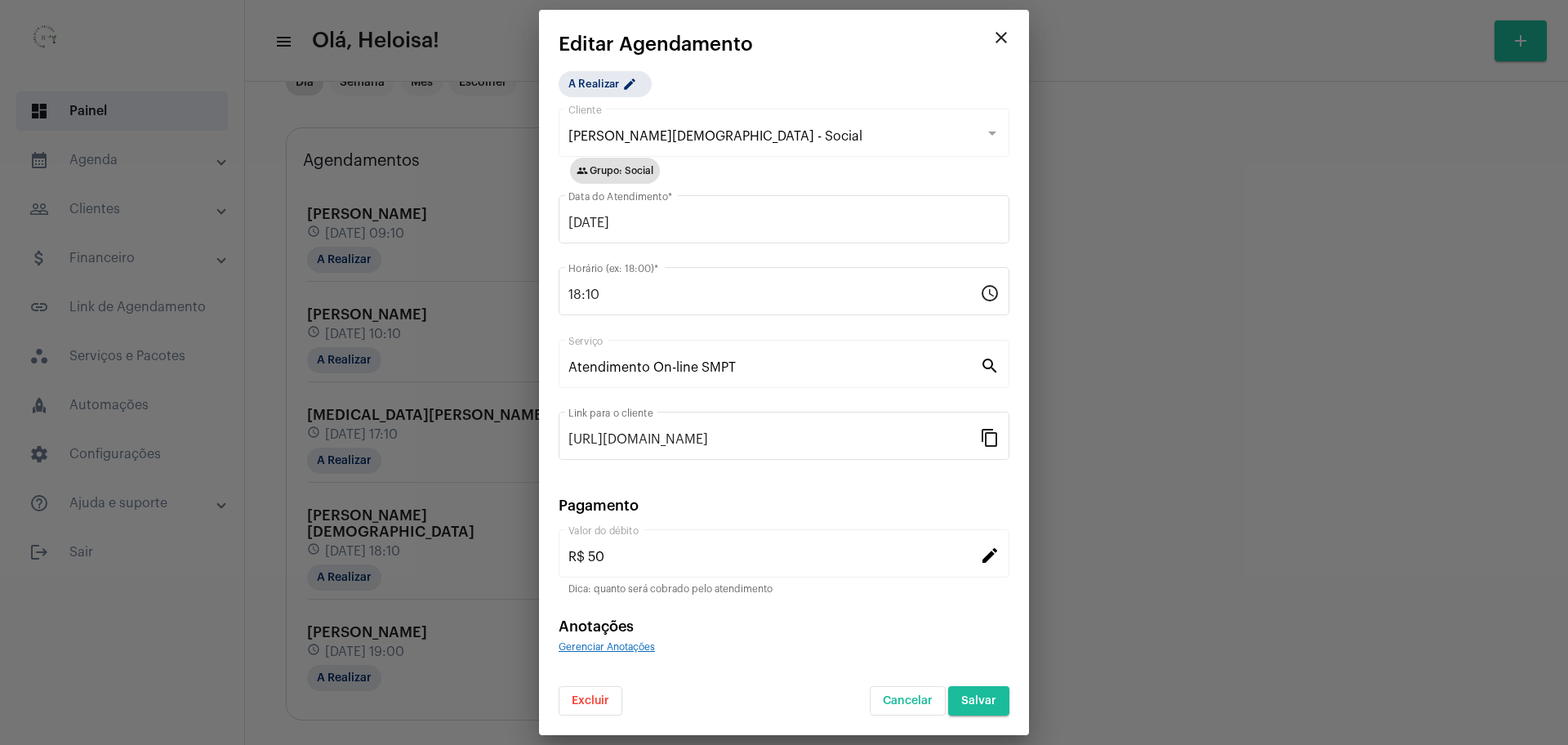
click at [580, 699] on span "Excluir" at bounding box center [591, 700] width 37 height 11
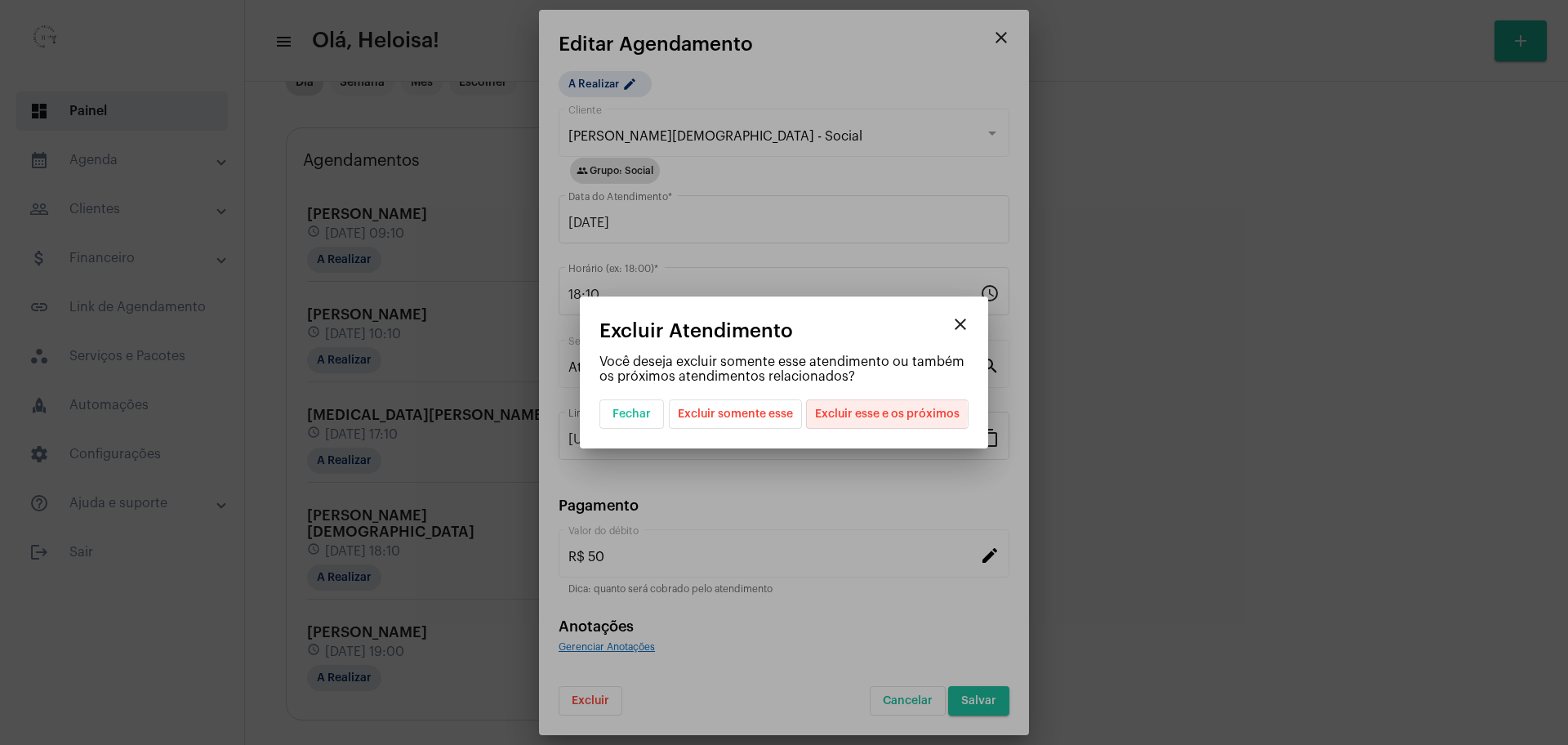
click at [868, 414] on span "Excluir esse e os próximos" at bounding box center [887, 413] width 145 height 28
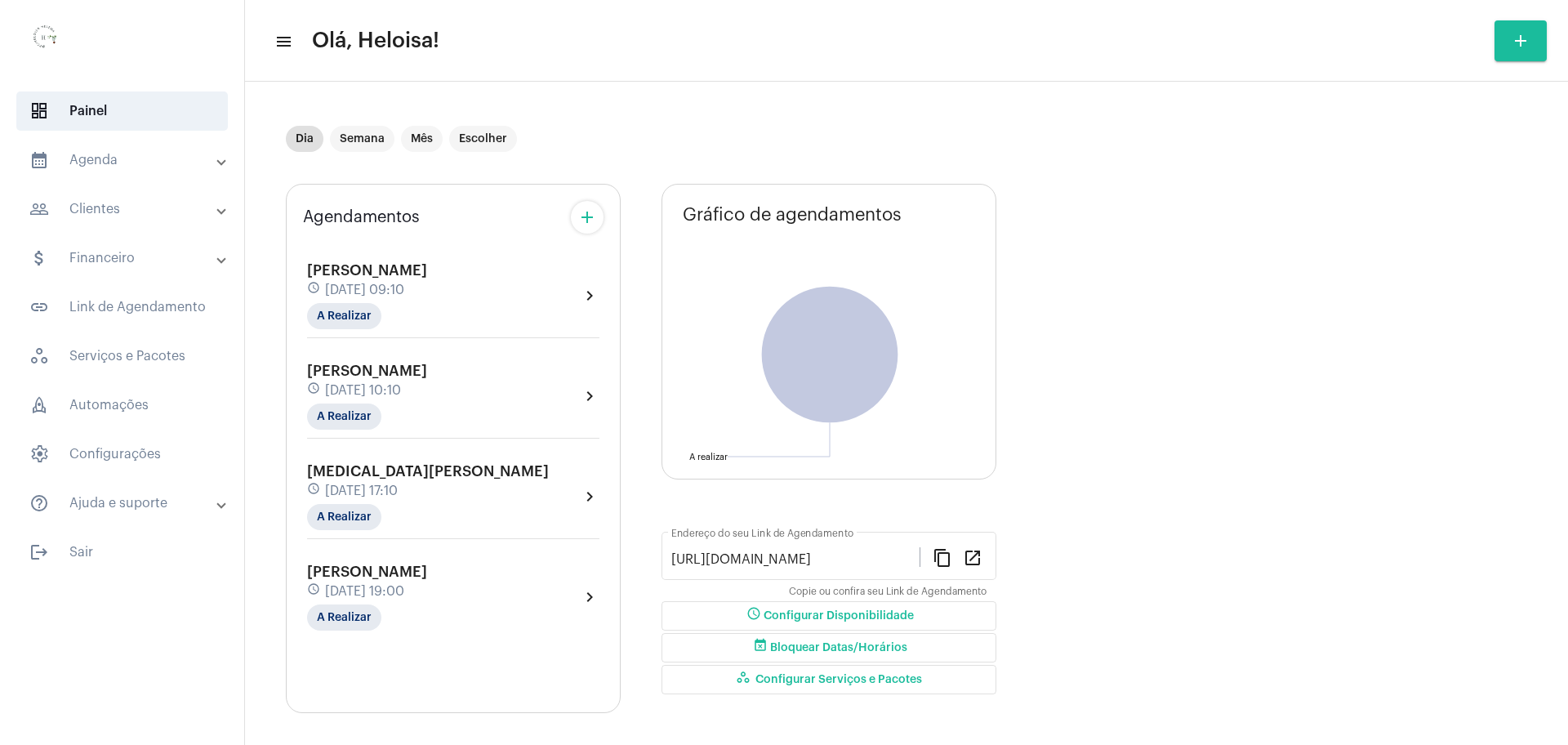
click at [380, 384] on span "[DATE] 10:10" at bounding box center [362, 390] width 76 height 14
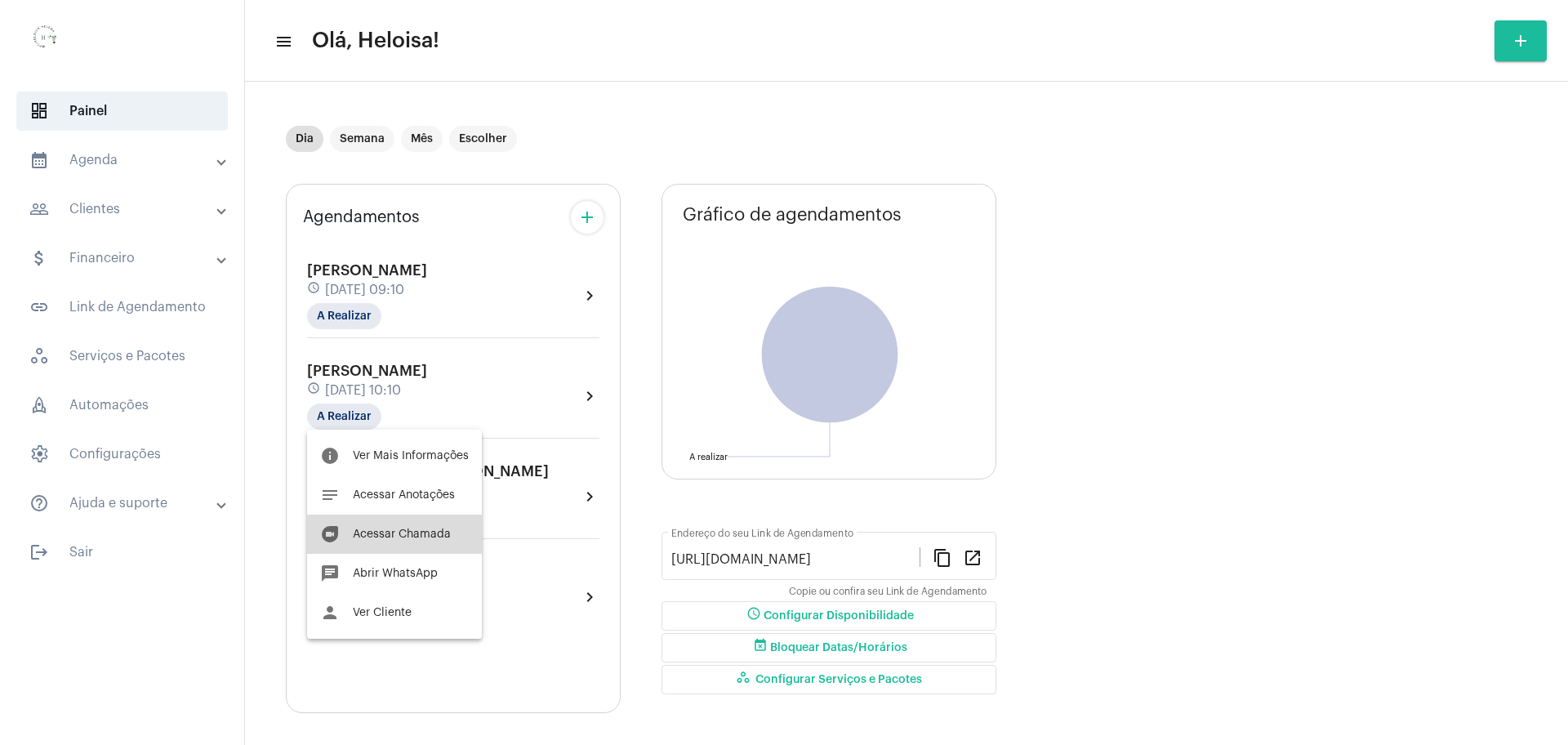
click at [400, 537] on span "Acessar Chamada" at bounding box center [401, 534] width 98 height 11
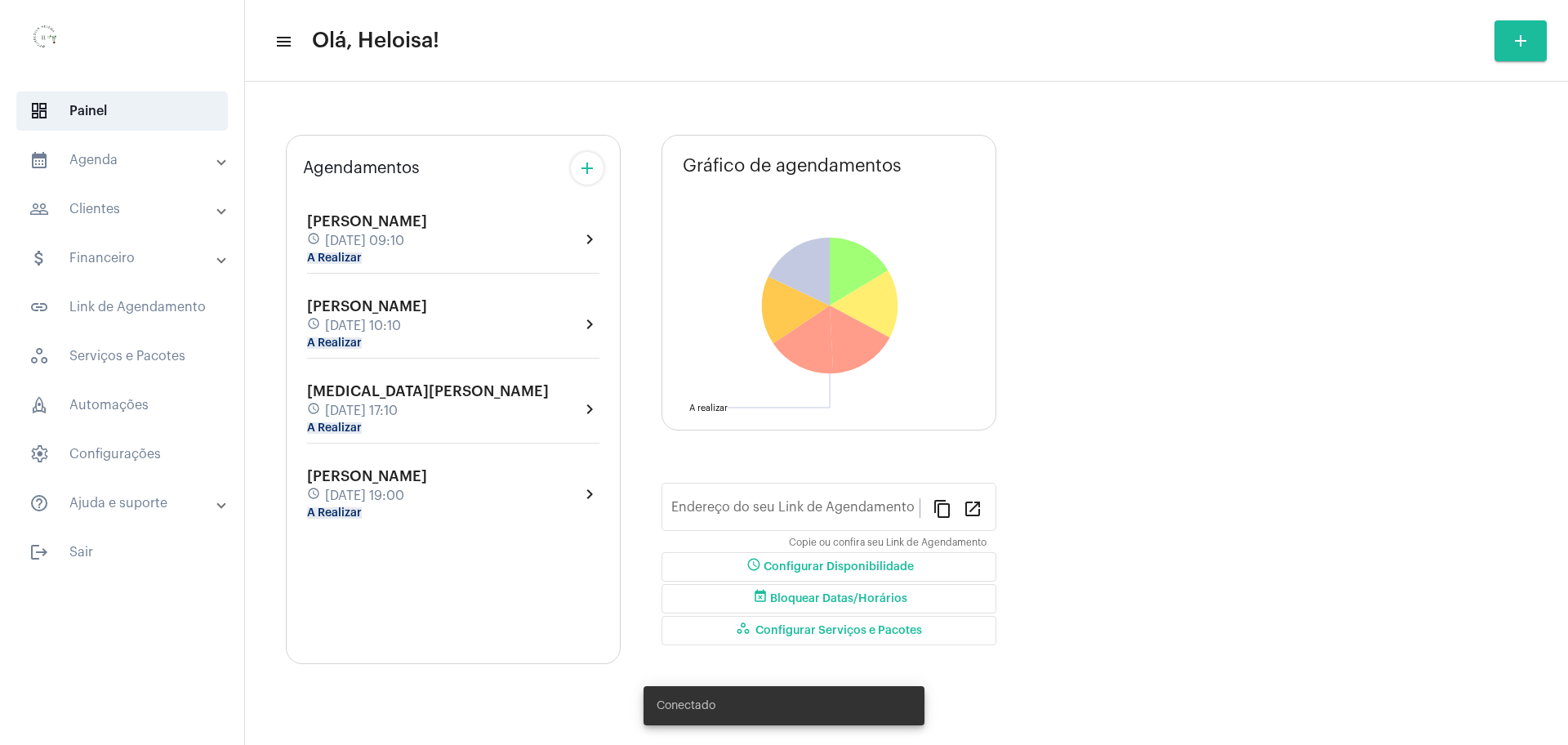
type input "[URL][DOMAIN_NAME]"
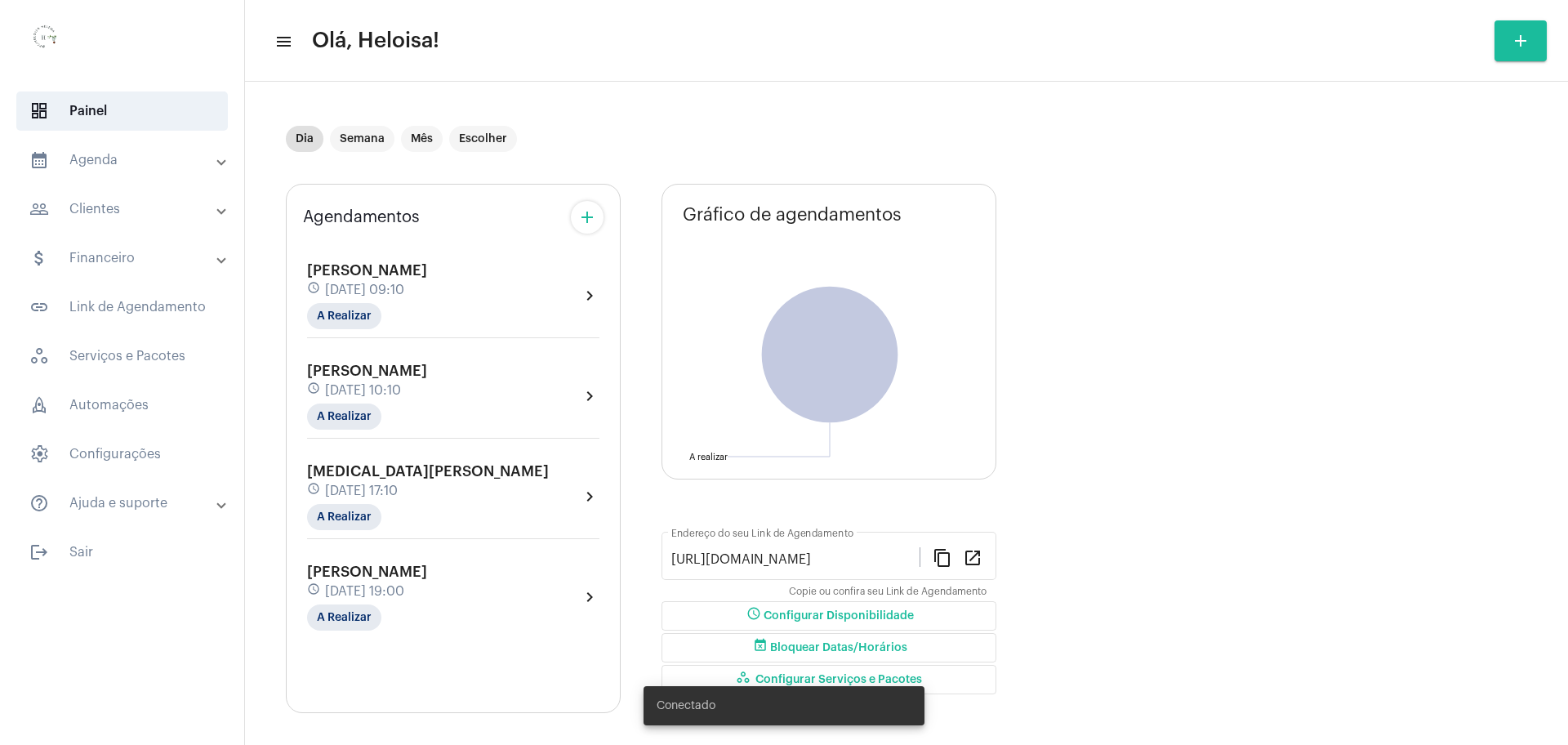
click at [400, 380] on div "[PERSON_NAME] schedule [DATE] 10:10 A Realizar" at bounding box center [366, 396] width 120 height 67
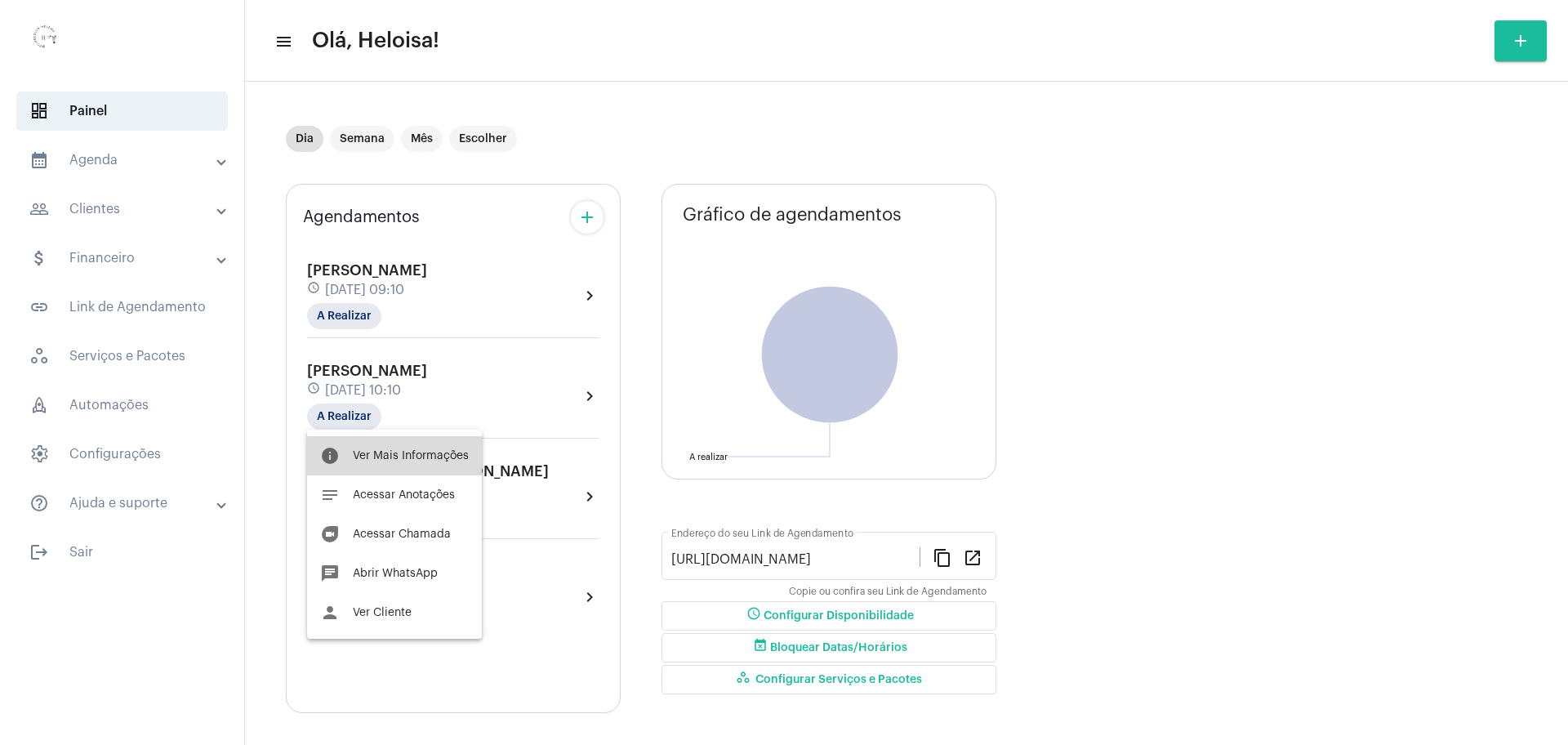
click at [400, 454] on span "Ver Mais Informações" at bounding box center [411, 455] width 116 height 11
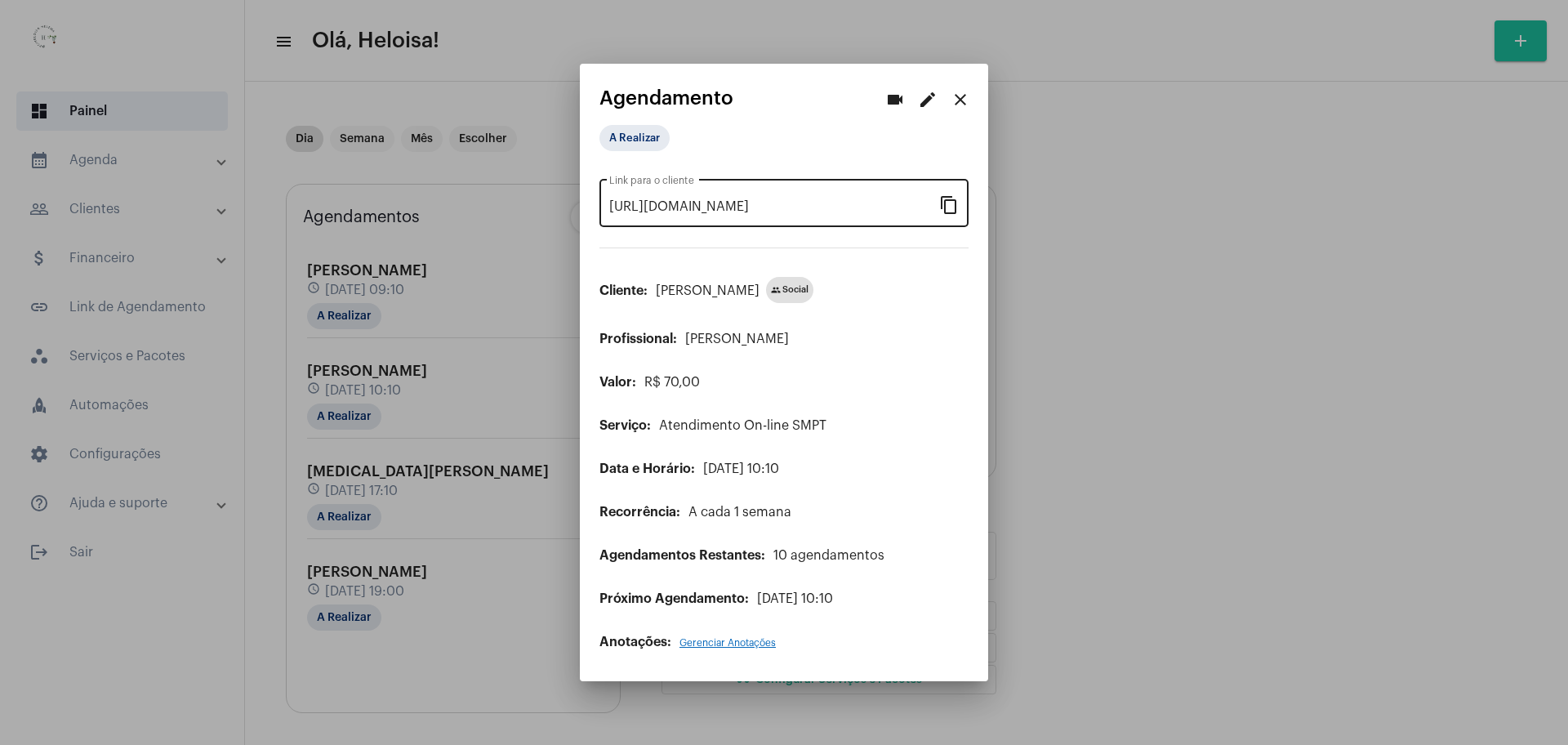
click at [954, 205] on mat-icon "content_copy" at bounding box center [948, 204] width 20 height 20
